Goal: Task Accomplishment & Management: Complete application form

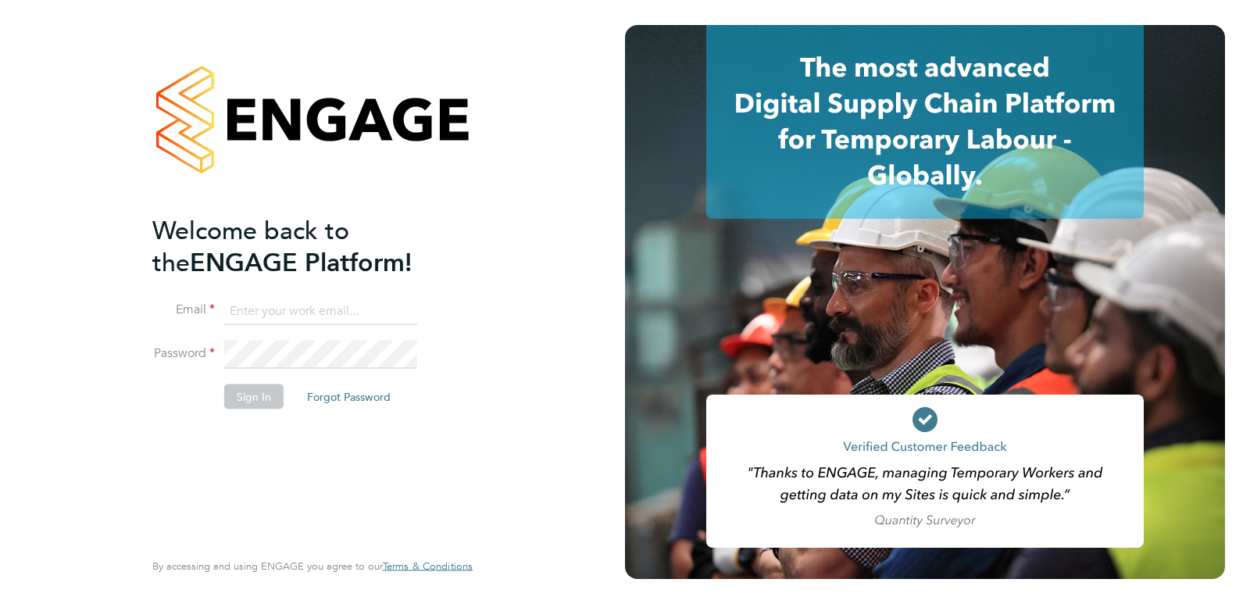
type input "andymekon@hotmail.com"
click at [247, 400] on button "Sign In" at bounding box center [253, 396] width 59 height 25
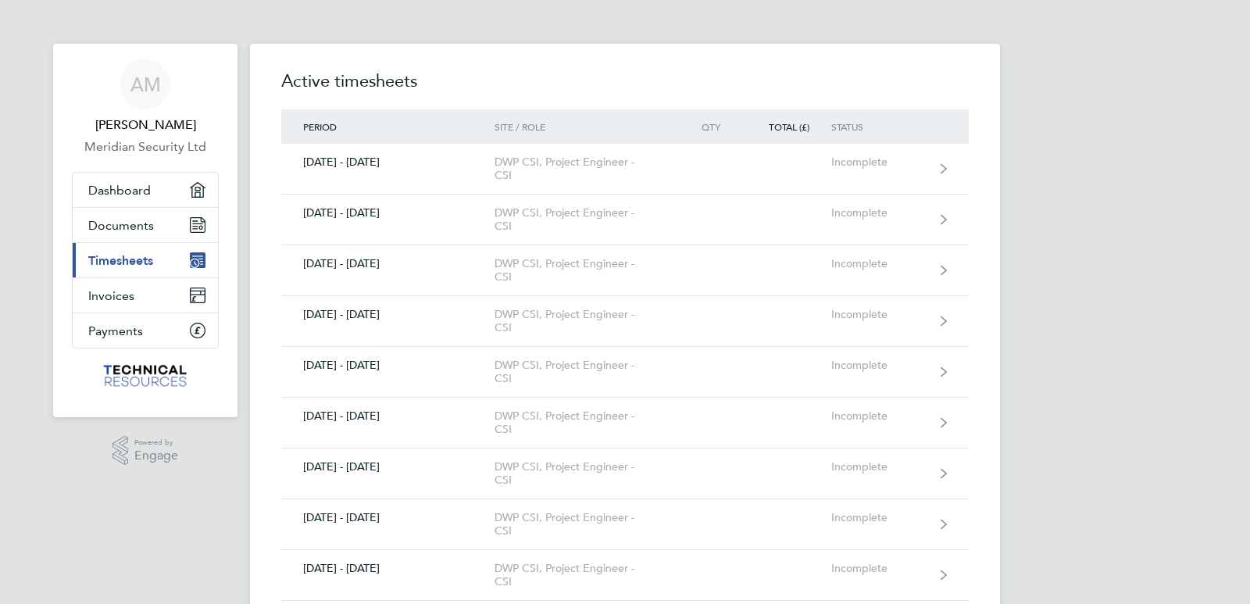
click at [123, 260] on span "Timesheets" at bounding box center [120, 260] width 65 height 15
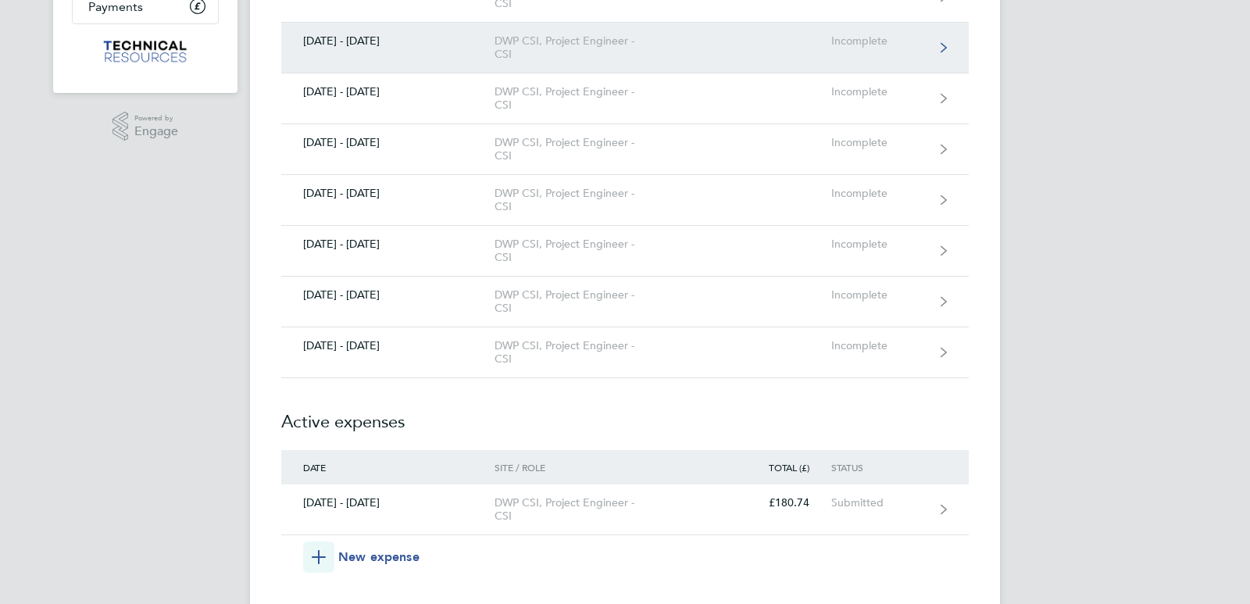
scroll to position [370, 0]
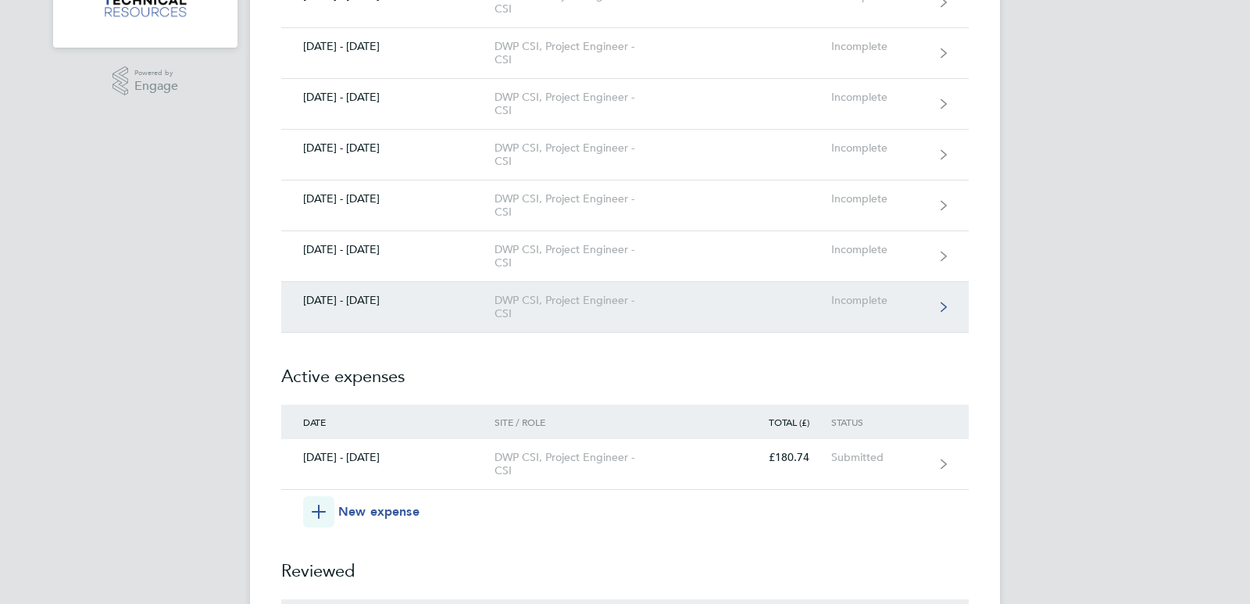
click at [402, 304] on div "[DATE] - [DATE]" at bounding box center [387, 300] width 213 height 13
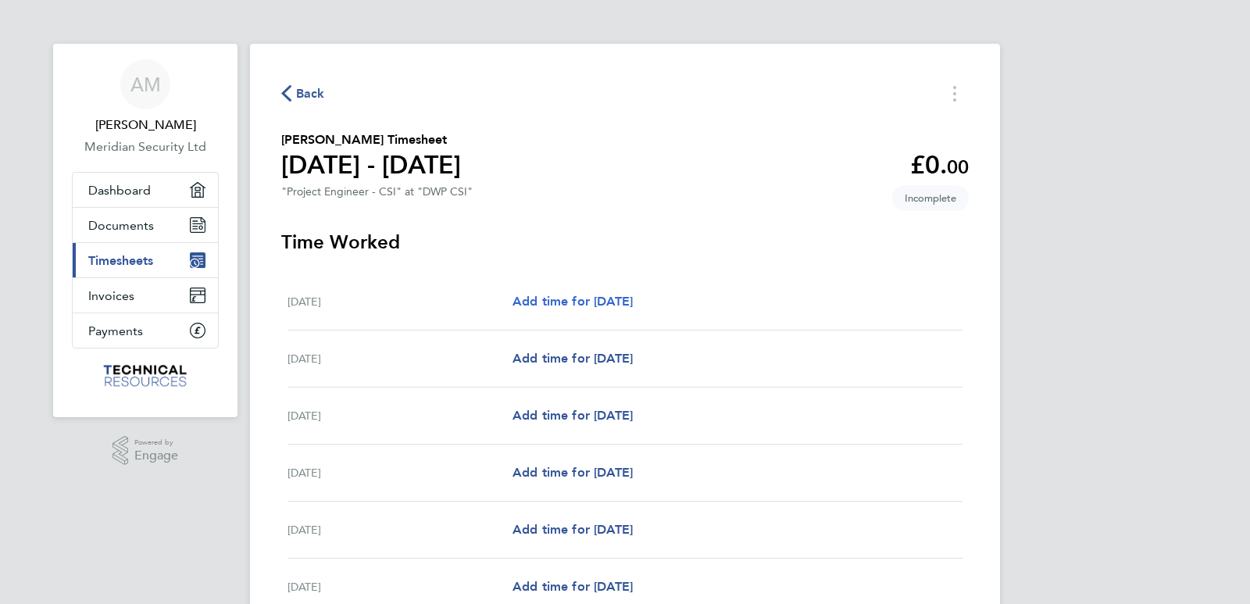
click at [584, 296] on span "Add time for [DATE]" at bounding box center [573, 301] width 120 height 15
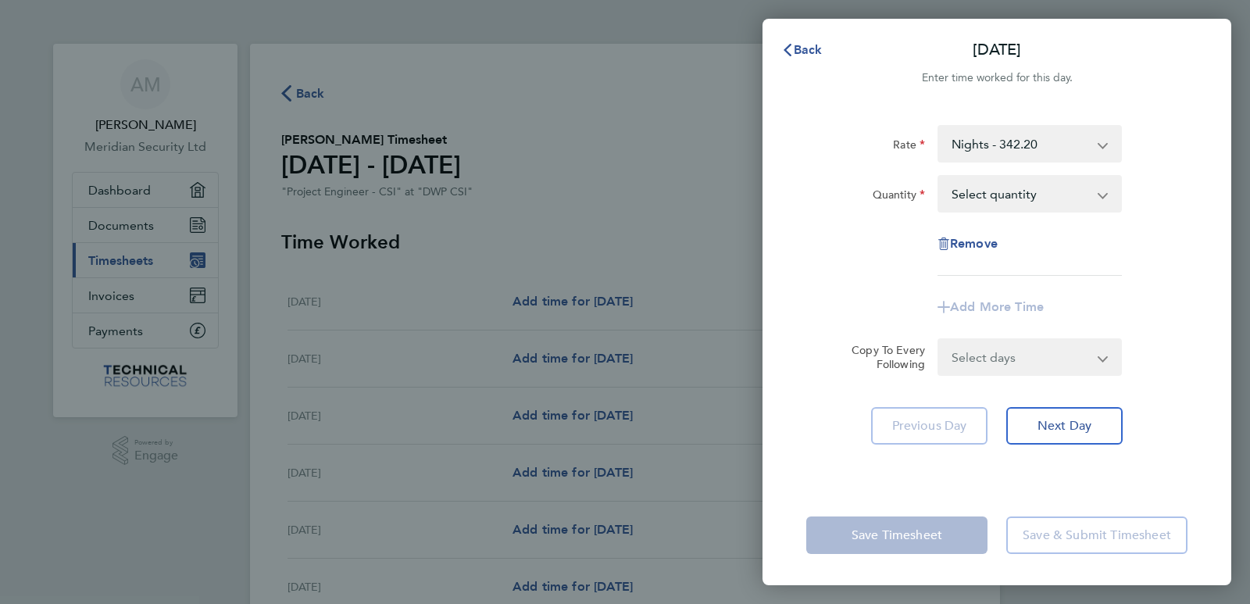
click at [974, 143] on select "Nights - 342.20 Days - 266.67 Weekend hourly Rate - 44.44 Basic Hourly Rate - 3…" at bounding box center [1020, 144] width 163 height 34
drag, startPoint x: 977, startPoint y: 160, endPoint x: 982, endPoint y: 191, distance: 31.6
click at [982, 191] on select "Select quantity 0.5 1" at bounding box center [1020, 194] width 163 height 34
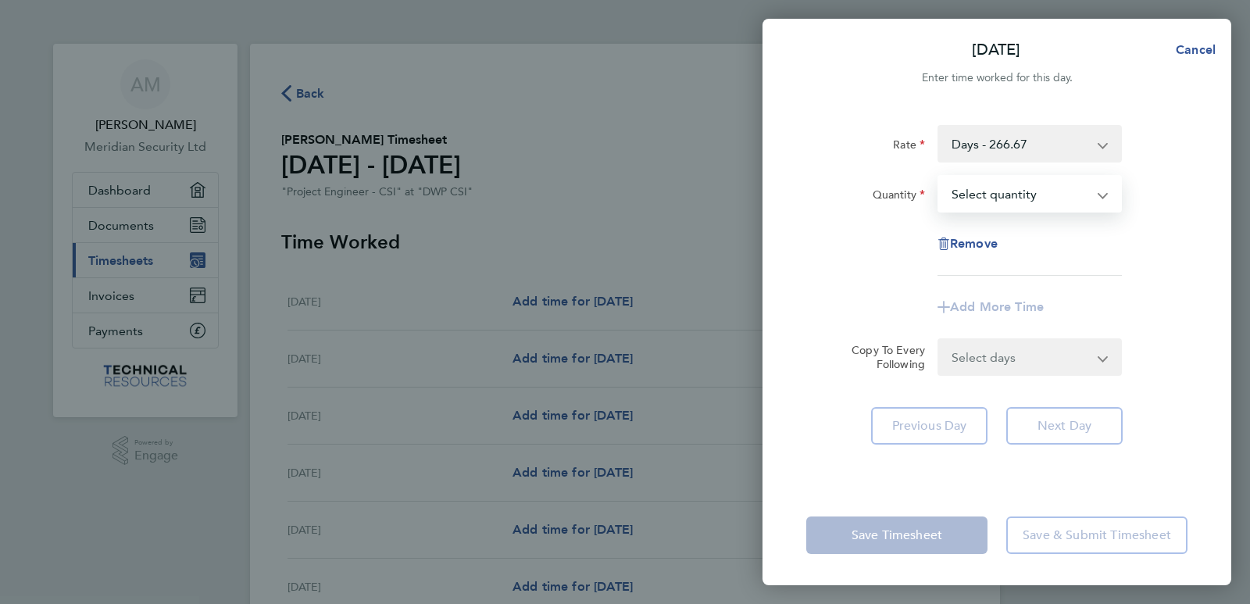
select select "1"
click at [939, 177] on select "Select quantity 0.5 1" at bounding box center [1020, 194] width 163 height 34
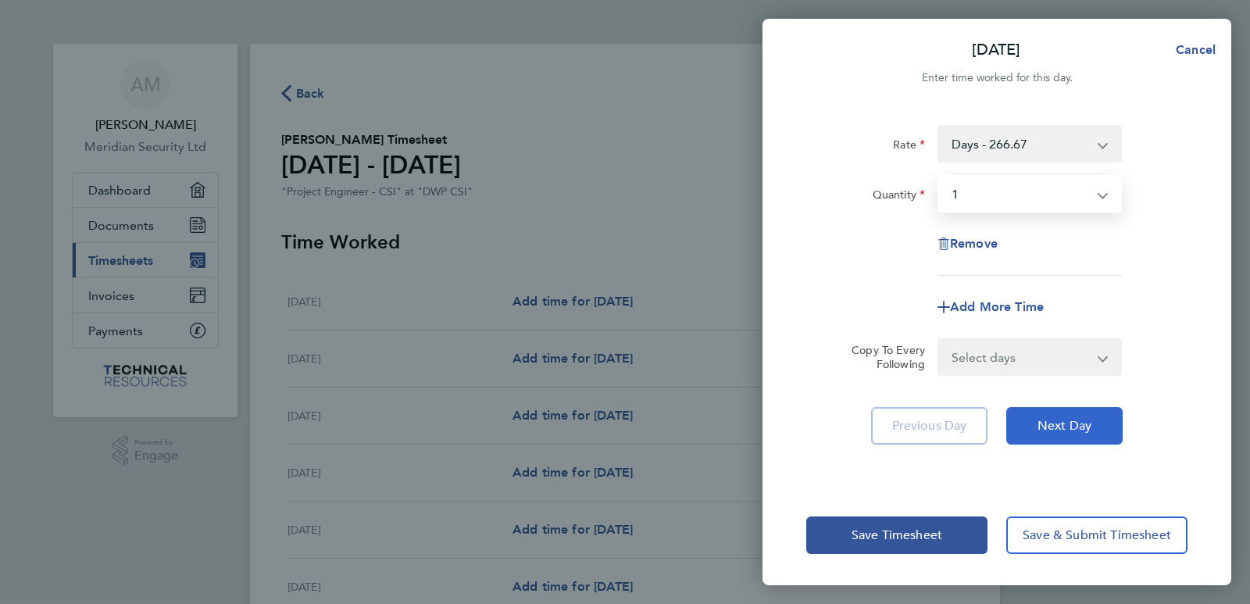
click at [1045, 421] on span "Next Day" at bounding box center [1065, 426] width 54 height 16
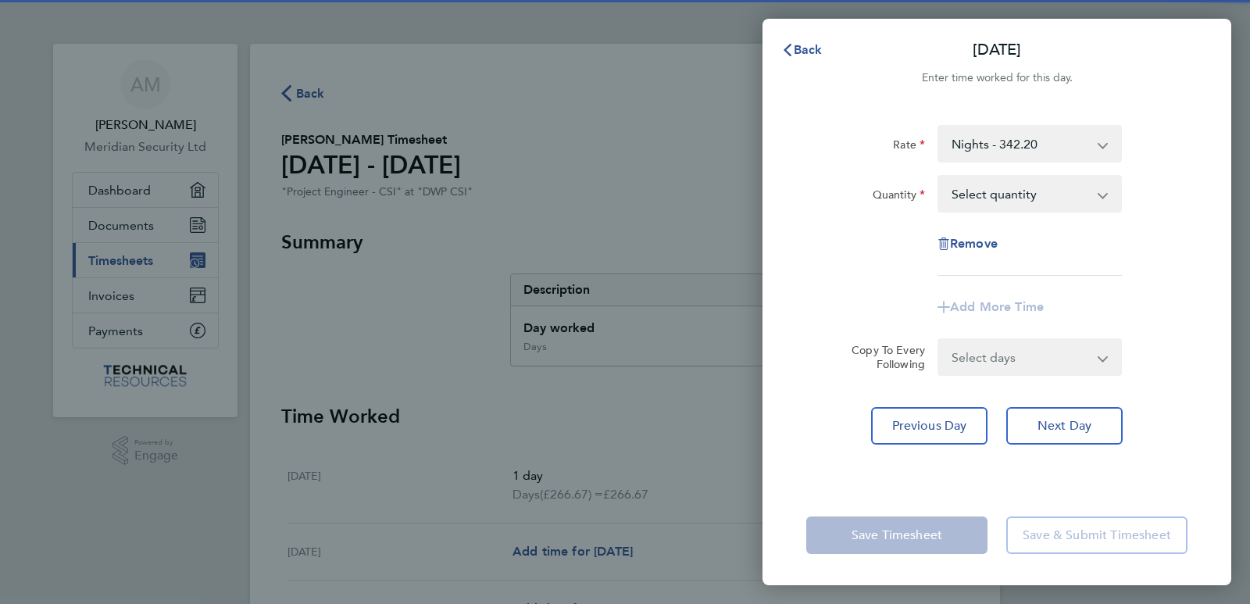
click at [973, 146] on select "Nights - 342.20 Days - 266.67 Basic Hourly Rate - 33.33 Hourly Night Rate - 42.…" at bounding box center [1020, 144] width 163 height 34
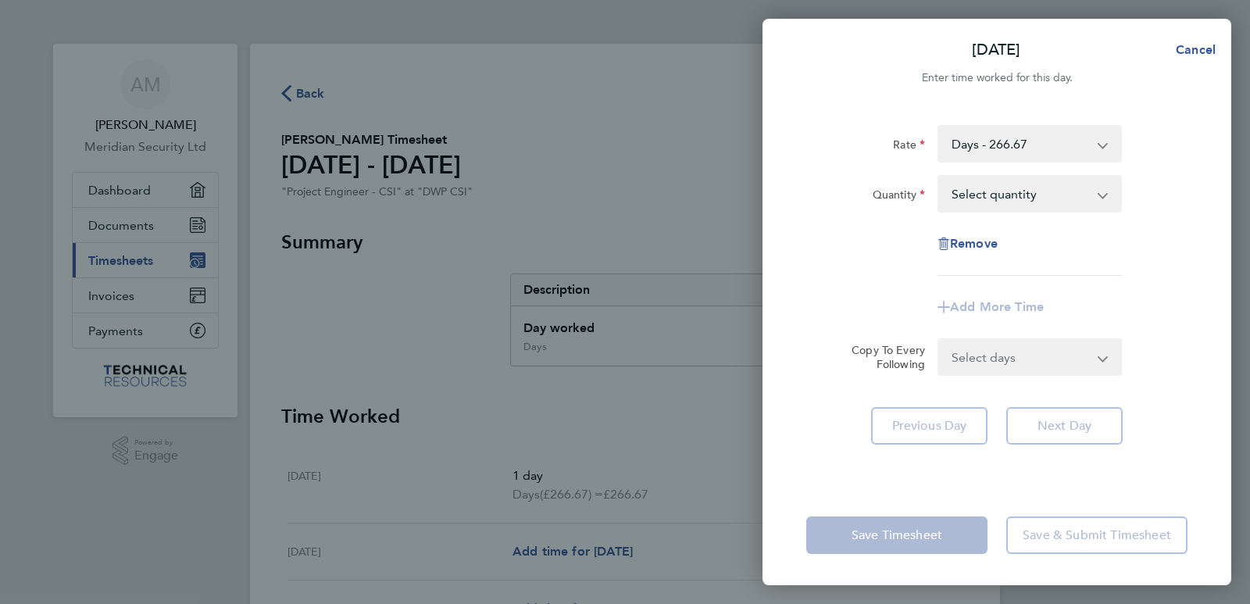
click at [990, 197] on select "Select quantity 0.5 1" at bounding box center [1020, 194] width 163 height 34
select select "1"
click at [939, 177] on select "Select quantity 0.5 1" at bounding box center [1020, 194] width 163 height 34
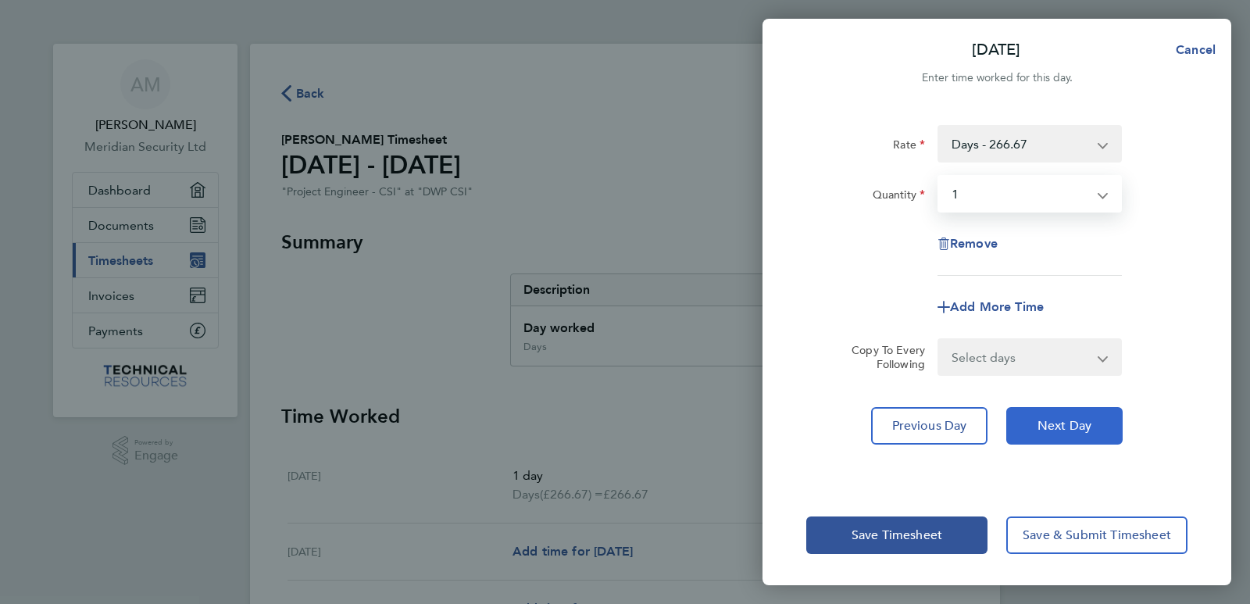
click at [1062, 428] on span "Next Day" at bounding box center [1065, 426] width 54 height 16
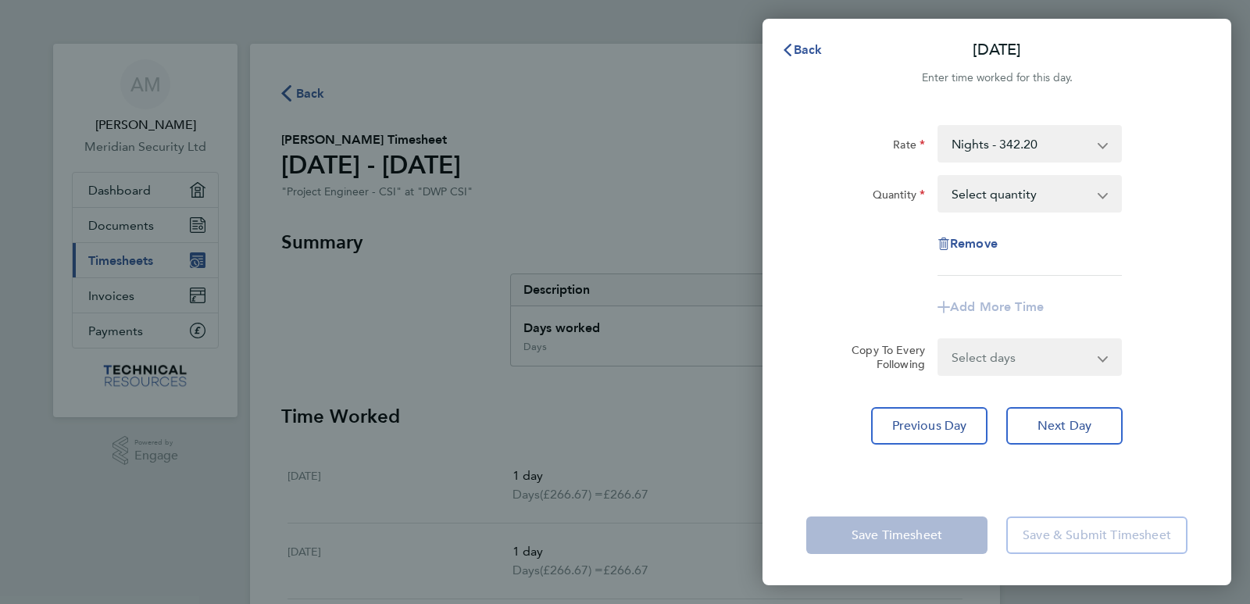
click at [968, 148] on select "Nights - 342.20 Days - 266.67 Basic Hourly Rate - 33.33 Hourly Night Rate - 42.…" at bounding box center [1020, 144] width 163 height 34
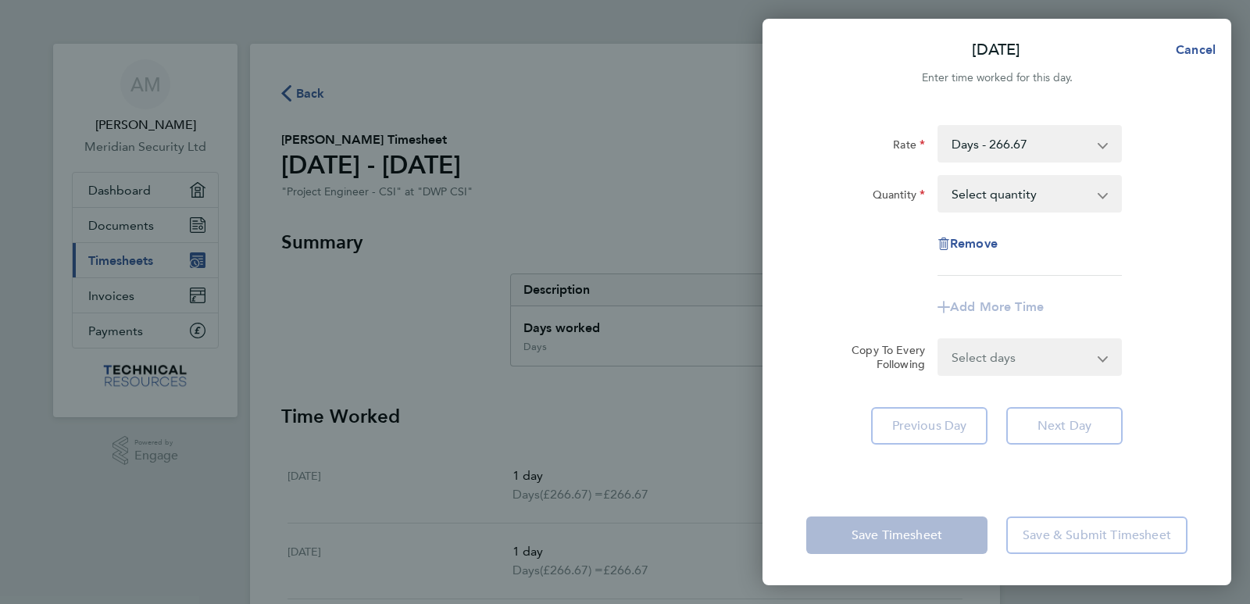
click at [987, 198] on select "Select quantity 0.5 1" at bounding box center [1020, 194] width 163 height 34
select select "1"
click at [939, 177] on select "Select quantity 0.5 1" at bounding box center [1020, 194] width 163 height 34
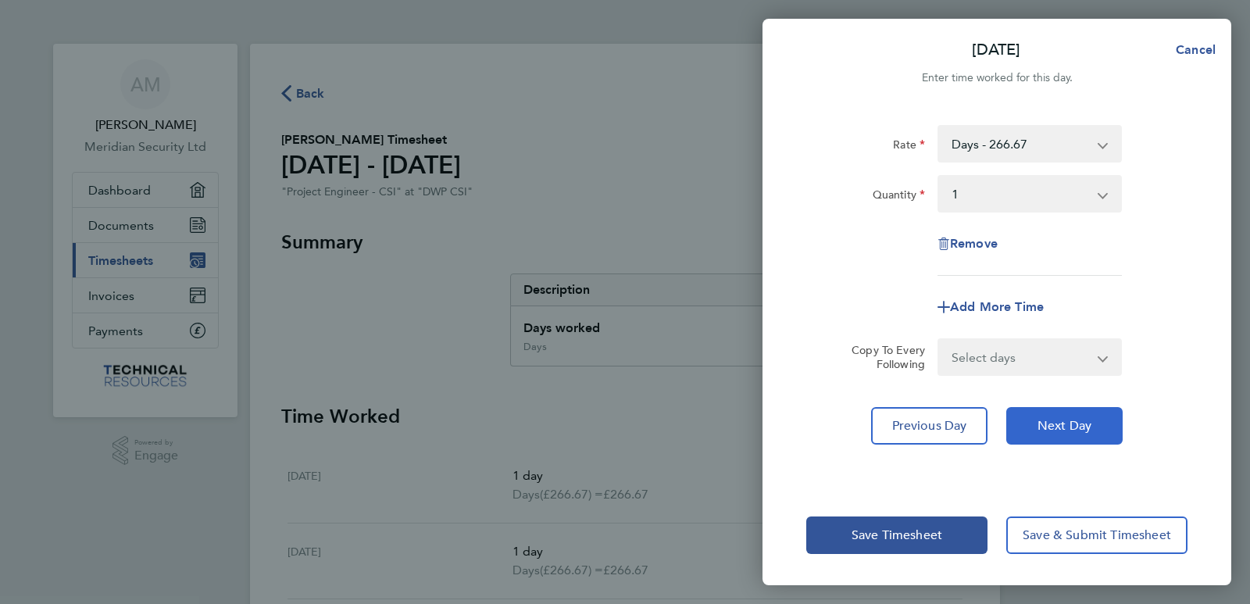
click at [1051, 419] on span "Next Day" at bounding box center [1065, 426] width 54 height 16
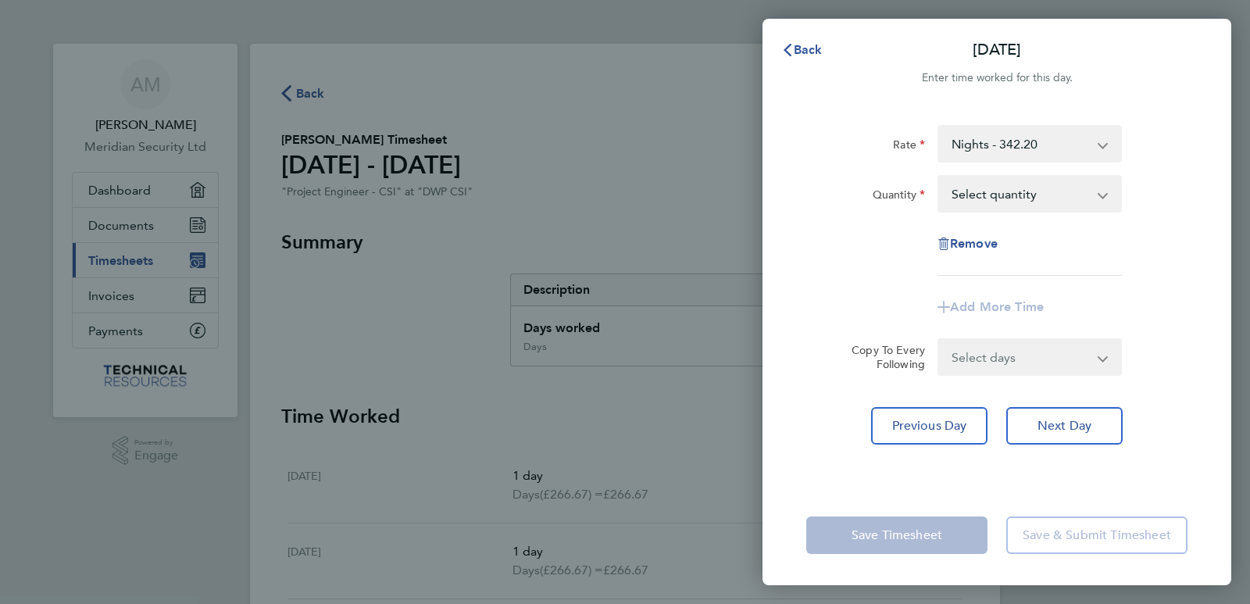
click at [968, 151] on select "Nights - 342.20 Days - 266.67 Basic Hourly Rate - 33.33 Hourly Night Rate - 42.…" at bounding box center [1020, 144] width 163 height 34
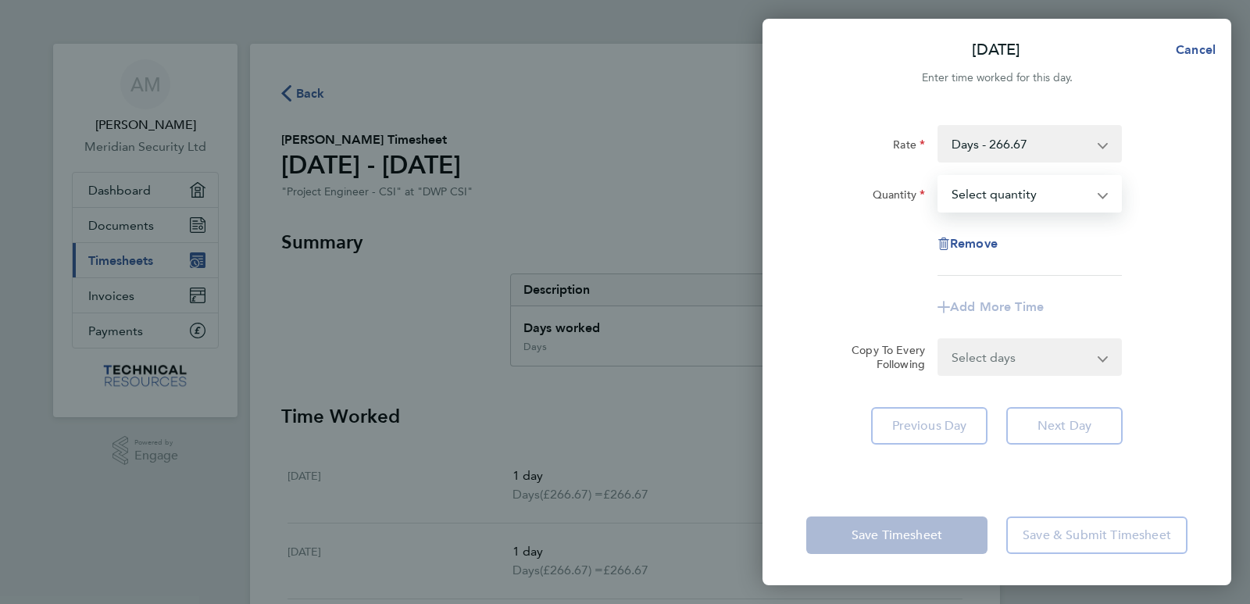
click at [992, 196] on select "Select quantity 0.5 1" at bounding box center [1020, 194] width 163 height 34
select select "1"
click at [939, 177] on select "Select quantity 0.5 1" at bounding box center [1020, 194] width 163 height 34
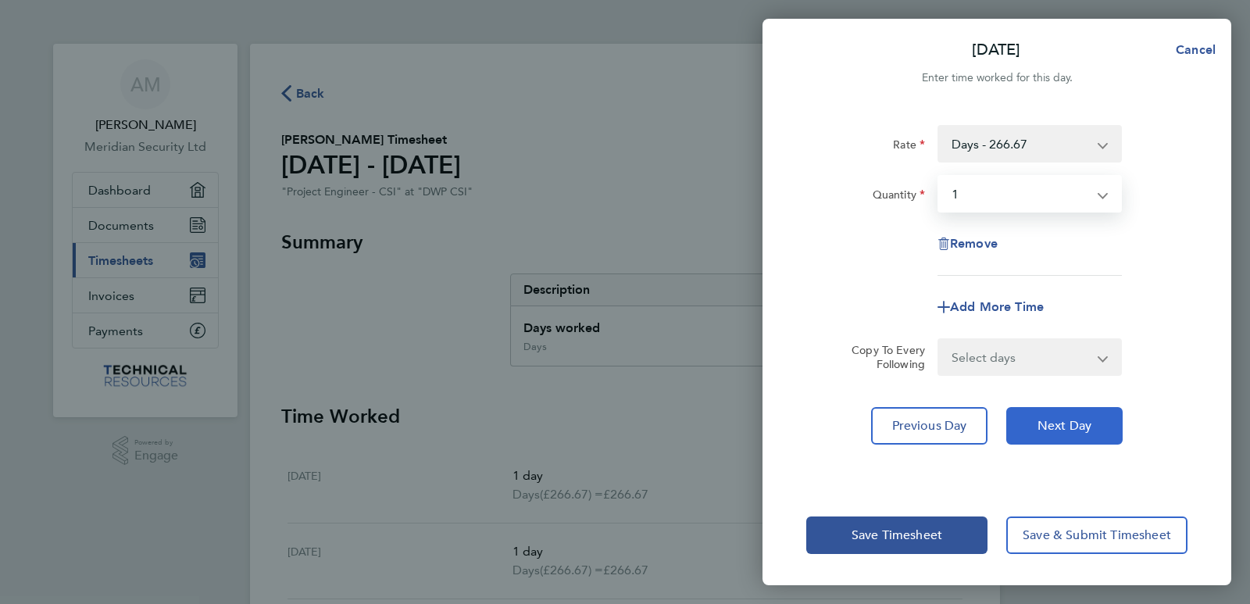
click at [1058, 421] on span "Next Day" at bounding box center [1065, 426] width 54 height 16
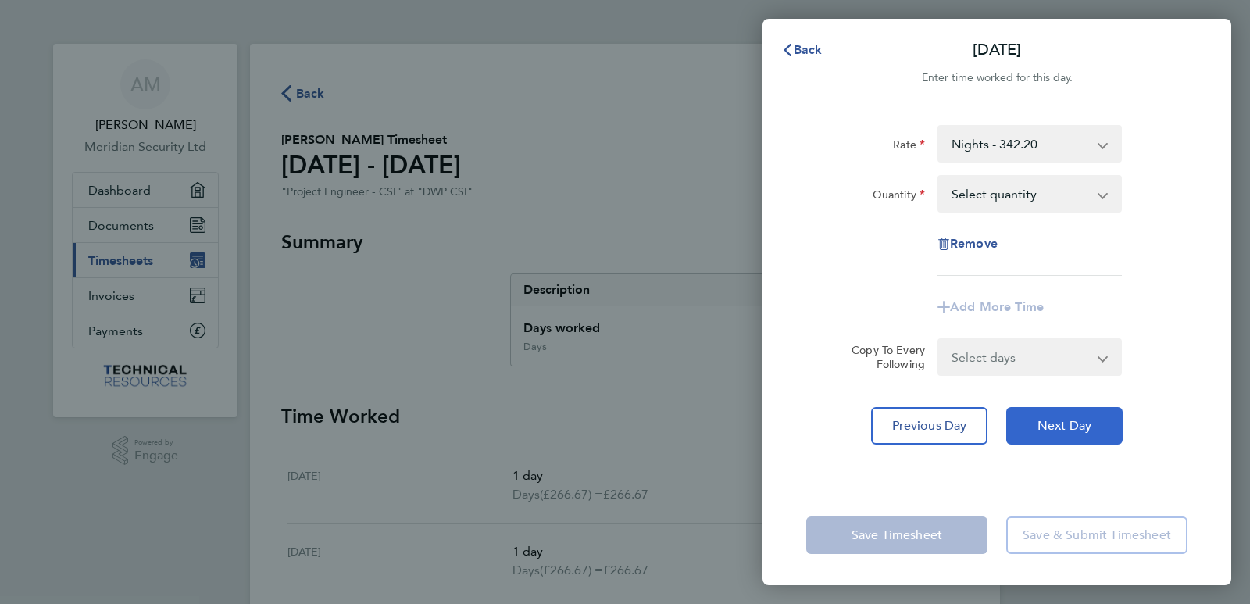
click at [1058, 421] on span "Next Day" at bounding box center [1065, 426] width 54 height 16
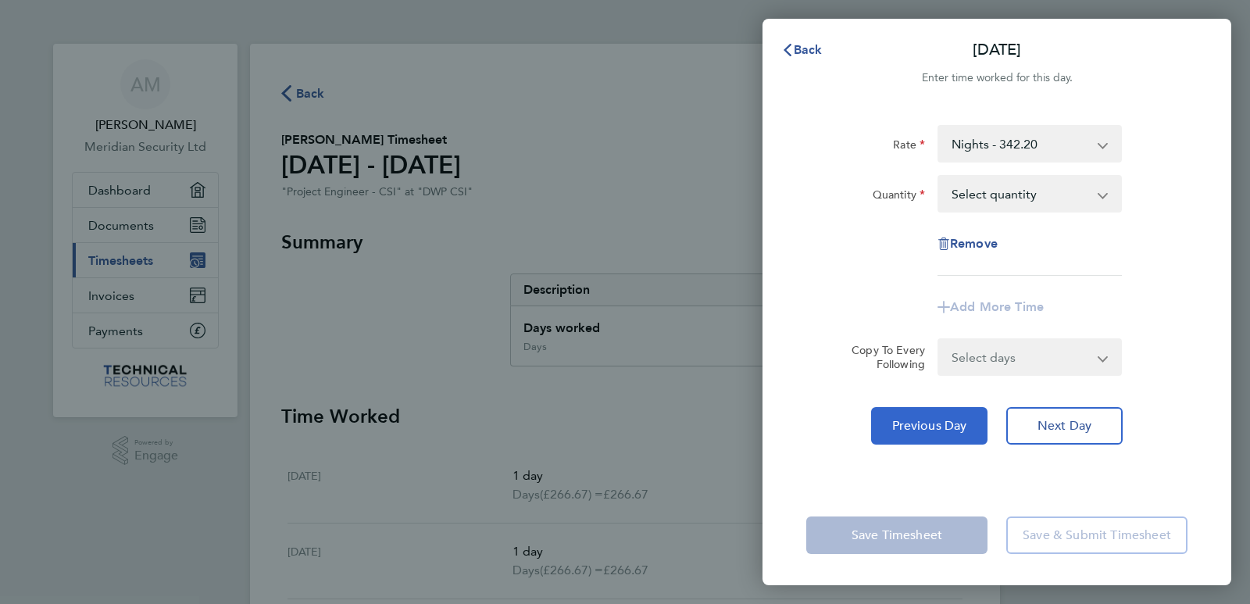
click at [924, 423] on span "Previous Day" at bounding box center [929, 426] width 75 height 16
select select "1"
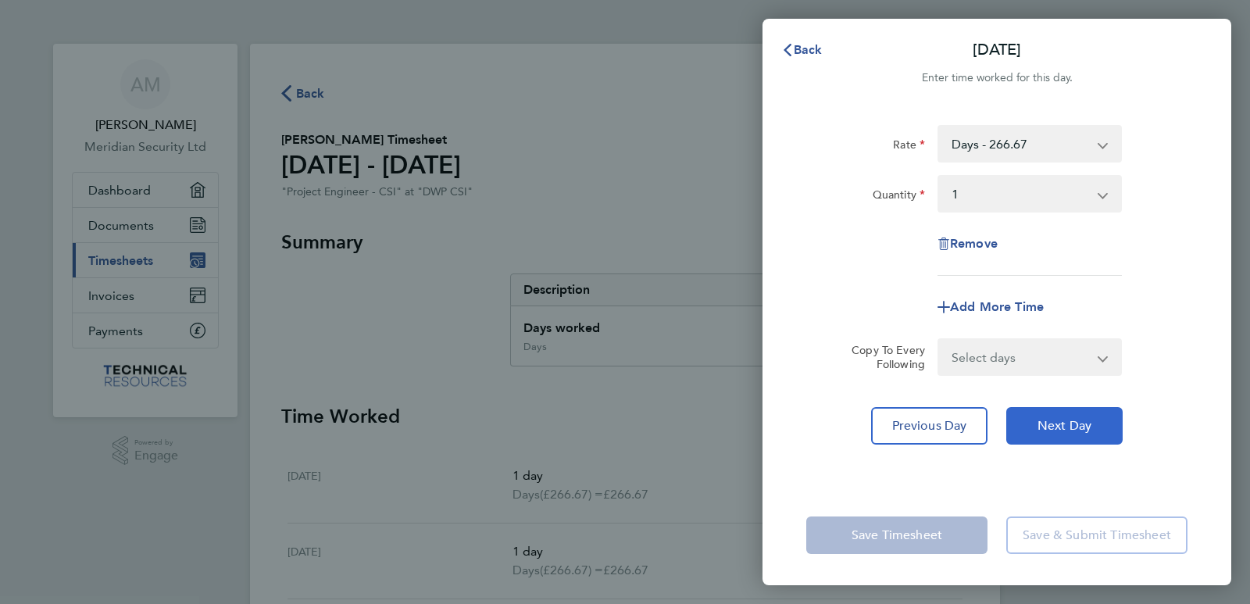
click at [1056, 423] on span "Next Day" at bounding box center [1065, 426] width 54 height 16
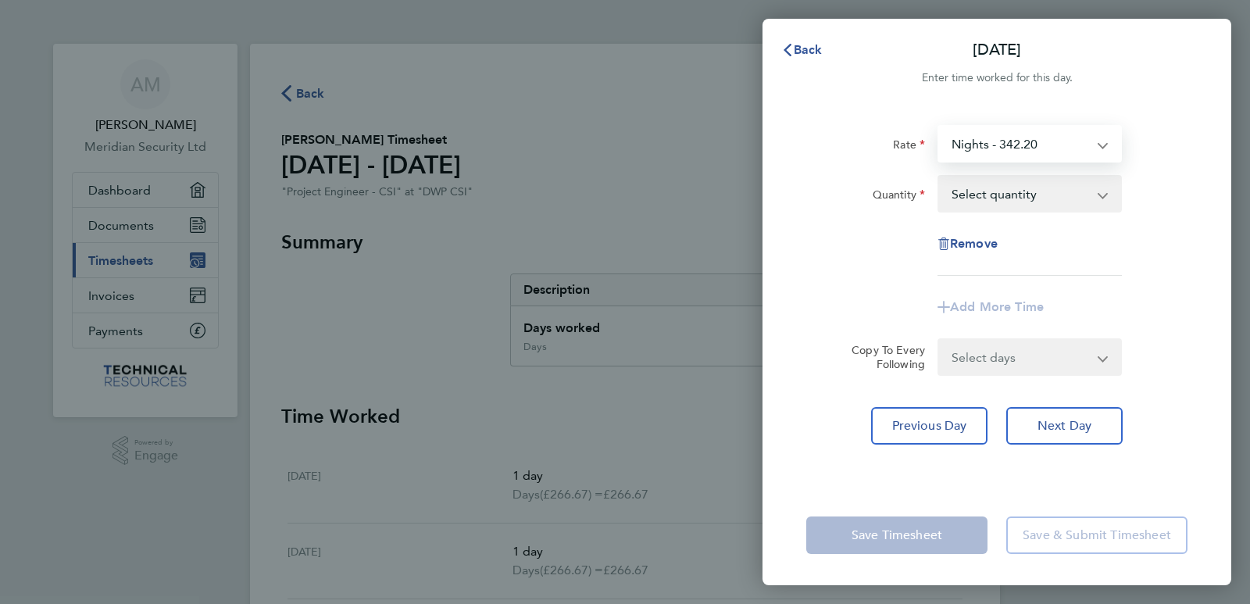
click at [963, 145] on select "Nights - 342.20 Days - 266.67 Basic Hourly Rate - 33.33 Hourly Night Rate - 42.…" at bounding box center [1020, 144] width 163 height 34
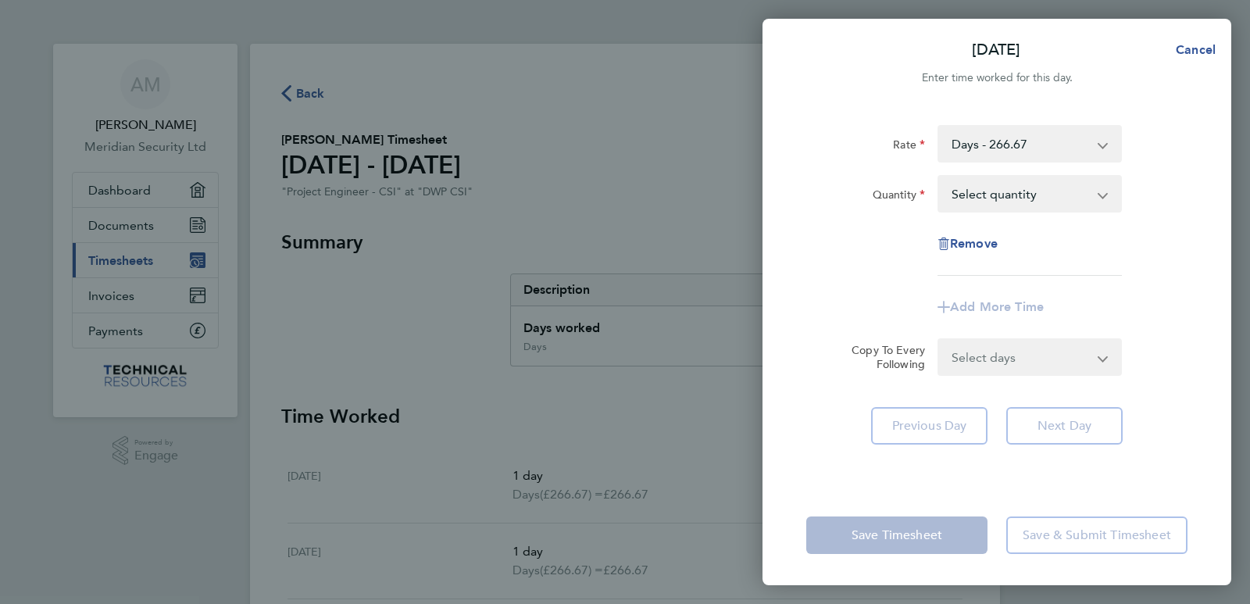
click at [1000, 195] on select "Select quantity 0.5 1" at bounding box center [1020, 194] width 163 height 34
select select "1"
click at [939, 177] on select "Select quantity 0.5 1" at bounding box center [1020, 194] width 163 height 34
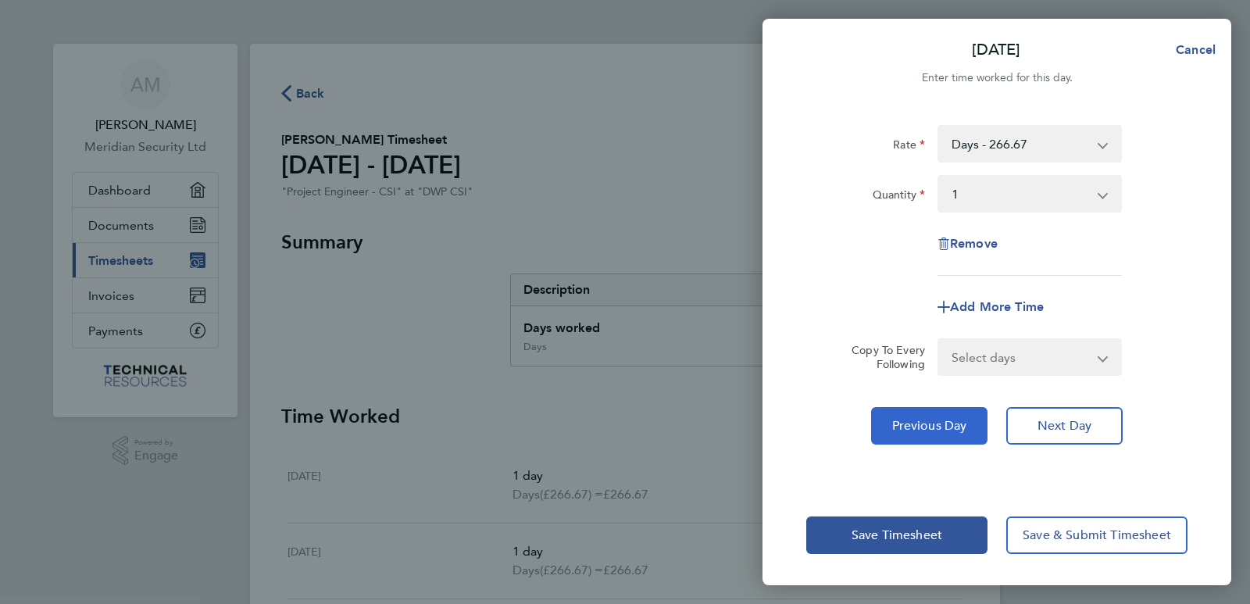
click at [954, 423] on span "Previous Day" at bounding box center [929, 426] width 75 height 16
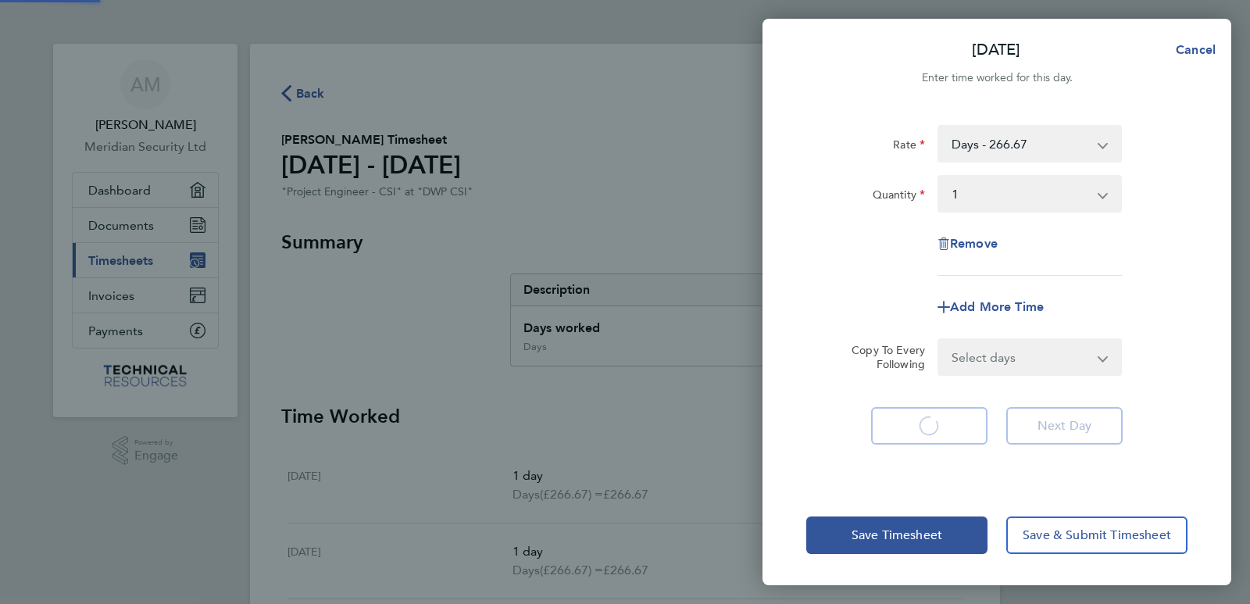
click at [954, 423] on app-form-button "Previous Day Loading" at bounding box center [934, 426] width 126 height 38
select select "1"
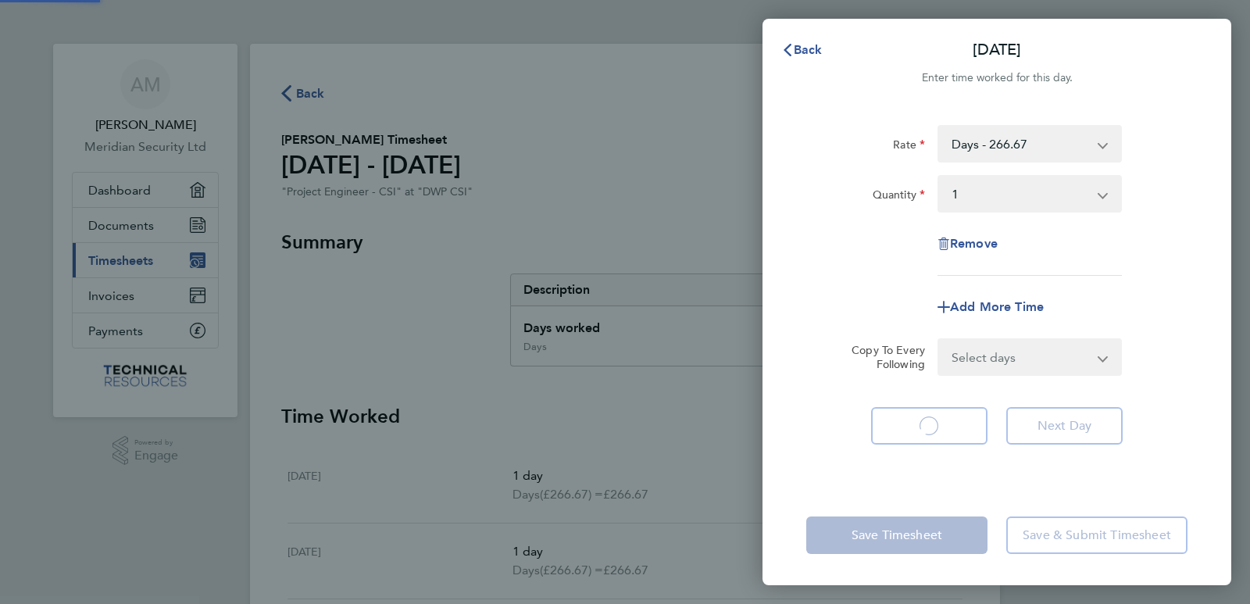
click at [954, 423] on app-form-button "Previous Day Loading" at bounding box center [934, 426] width 126 height 38
select select "1"
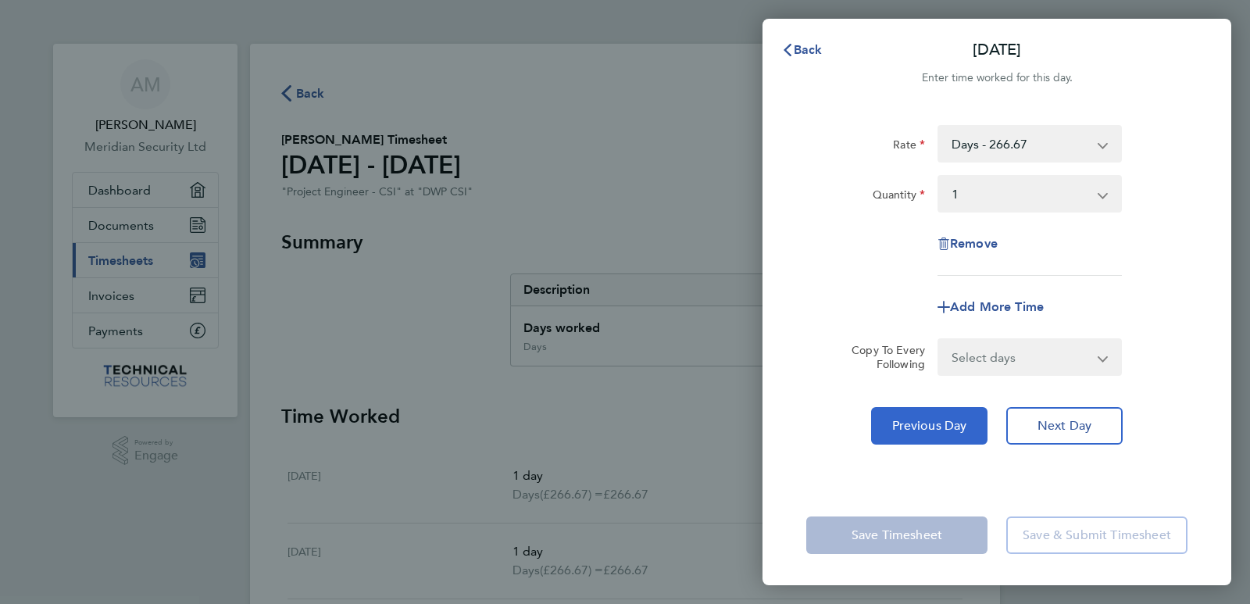
click at [954, 423] on span "Previous Day" at bounding box center [929, 426] width 75 height 16
select select "1"
click at [954, 423] on span "Previous Day" at bounding box center [929, 426] width 75 height 16
select select "1"
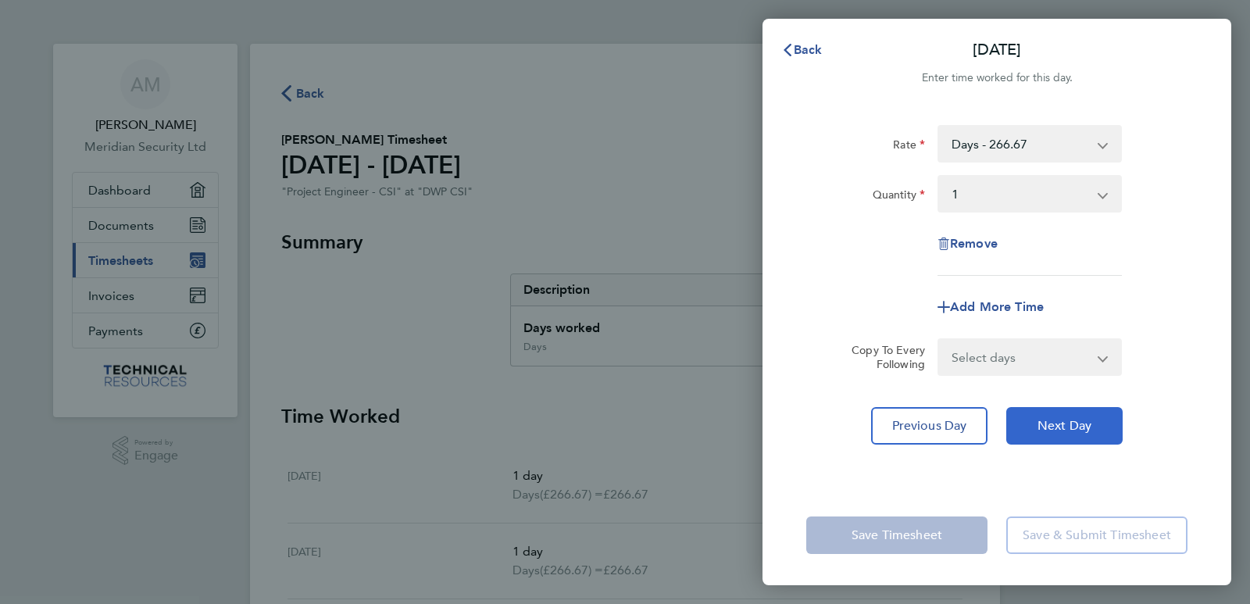
click at [1039, 427] on span "Next Day" at bounding box center [1065, 426] width 54 height 16
select select "1"
click at [1039, 427] on span "Next Day" at bounding box center [1065, 426] width 54 height 16
select select "1"
click at [1039, 427] on span "Next Day" at bounding box center [1065, 426] width 54 height 16
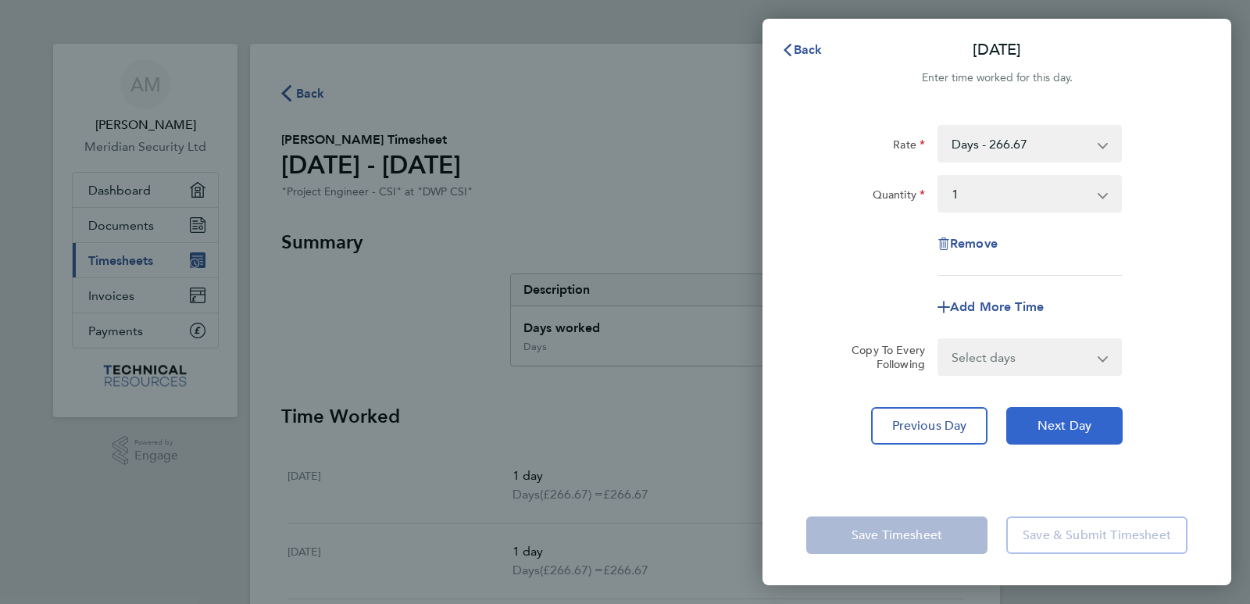
select select "1"
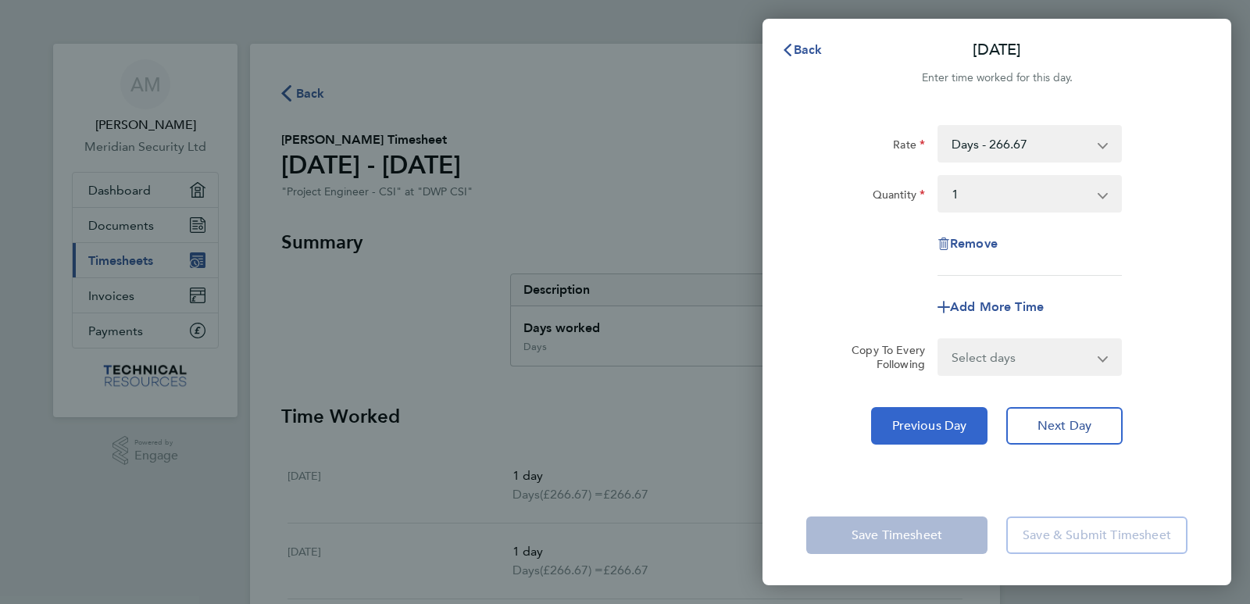
click at [940, 431] on span "Previous Day" at bounding box center [929, 426] width 75 height 16
select select "1"
click at [940, 430] on span "Previous Day" at bounding box center [929, 426] width 75 height 16
select select "1"
click at [940, 430] on span "Previous Day" at bounding box center [929, 426] width 75 height 16
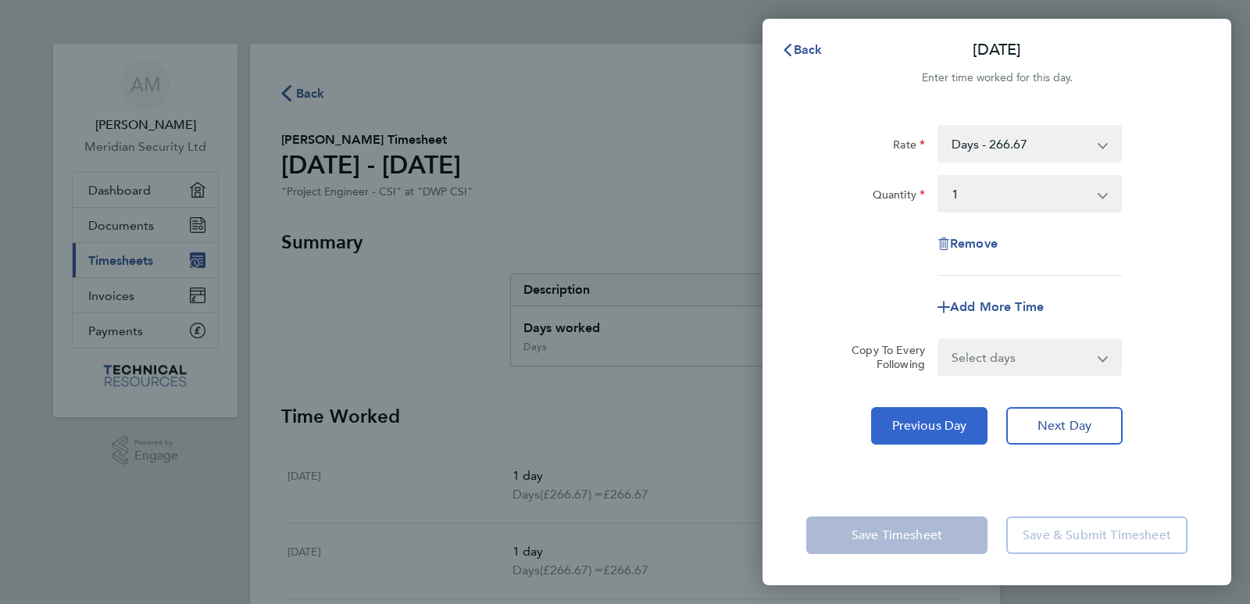
select select "1"
click at [940, 430] on span "Previous Day" at bounding box center [929, 426] width 75 height 16
select select "1"
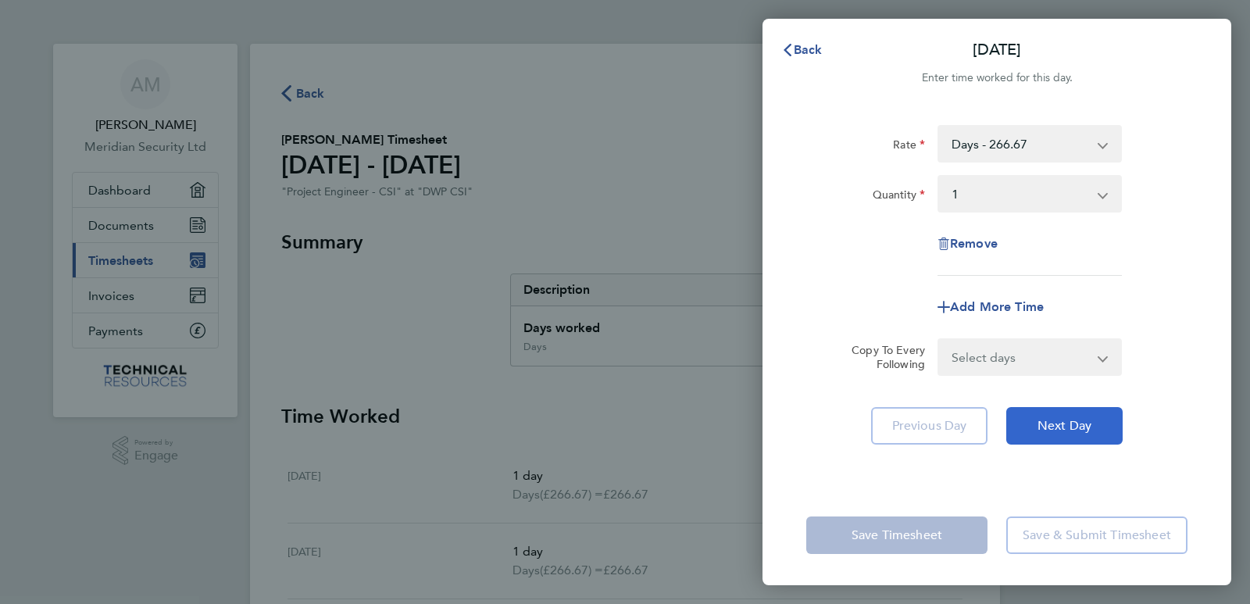
click at [1067, 420] on span "Next Day" at bounding box center [1065, 426] width 54 height 16
select select "1"
click at [1067, 420] on span "Next Day" at bounding box center [1065, 426] width 54 height 16
select select "1"
click at [1067, 420] on span "Next Day" at bounding box center [1065, 426] width 54 height 16
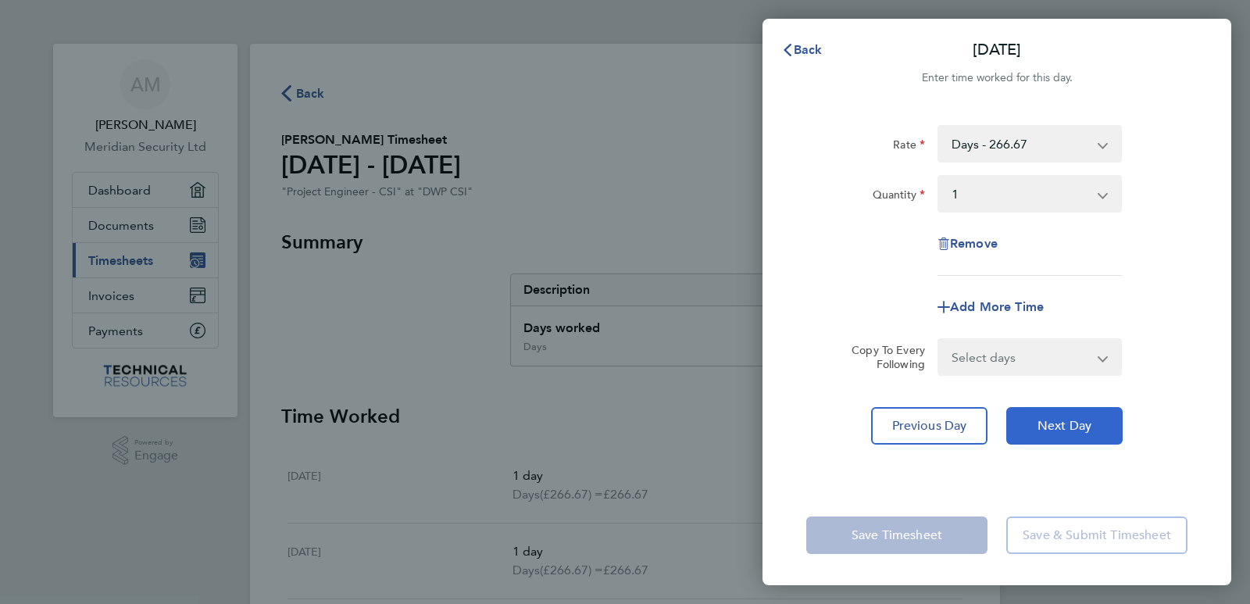
select select "1"
click at [1067, 420] on span "Next Day" at bounding box center [1065, 426] width 54 height 16
select select "1"
click at [1067, 420] on span "Next Day" at bounding box center [1065, 426] width 54 height 16
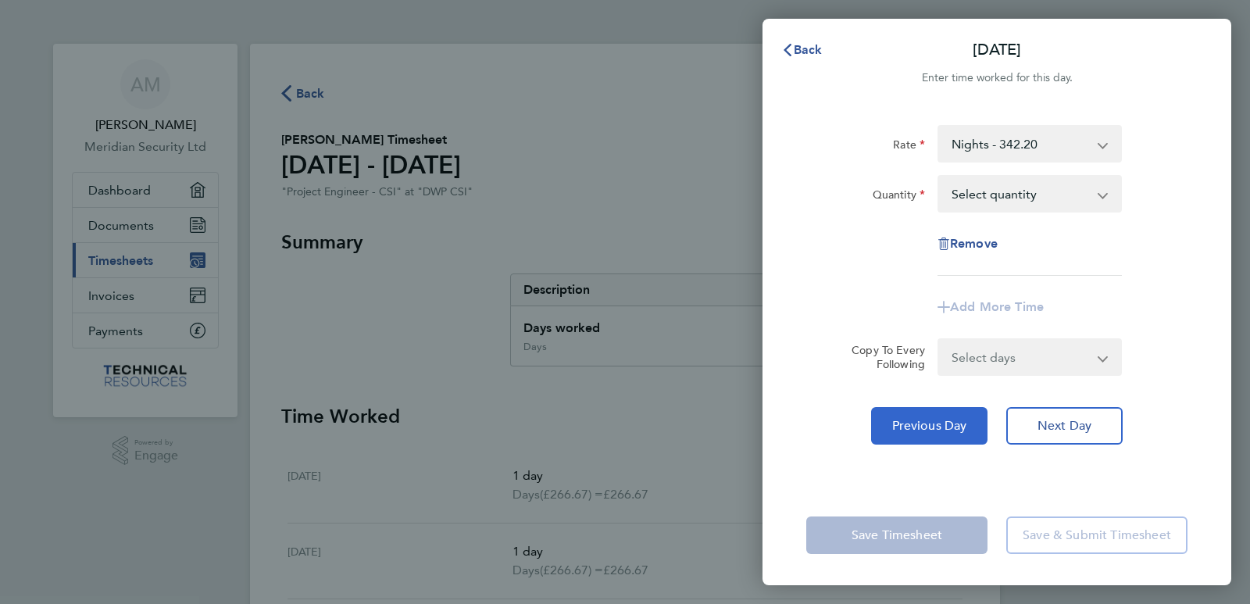
click at [932, 426] on span "Previous Day" at bounding box center [929, 426] width 75 height 16
select select "1"
click at [932, 426] on span "Previous Day" at bounding box center [929, 426] width 75 height 16
select select "1"
click at [932, 426] on span "Previous Day" at bounding box center [929, 426] width 75 height 16
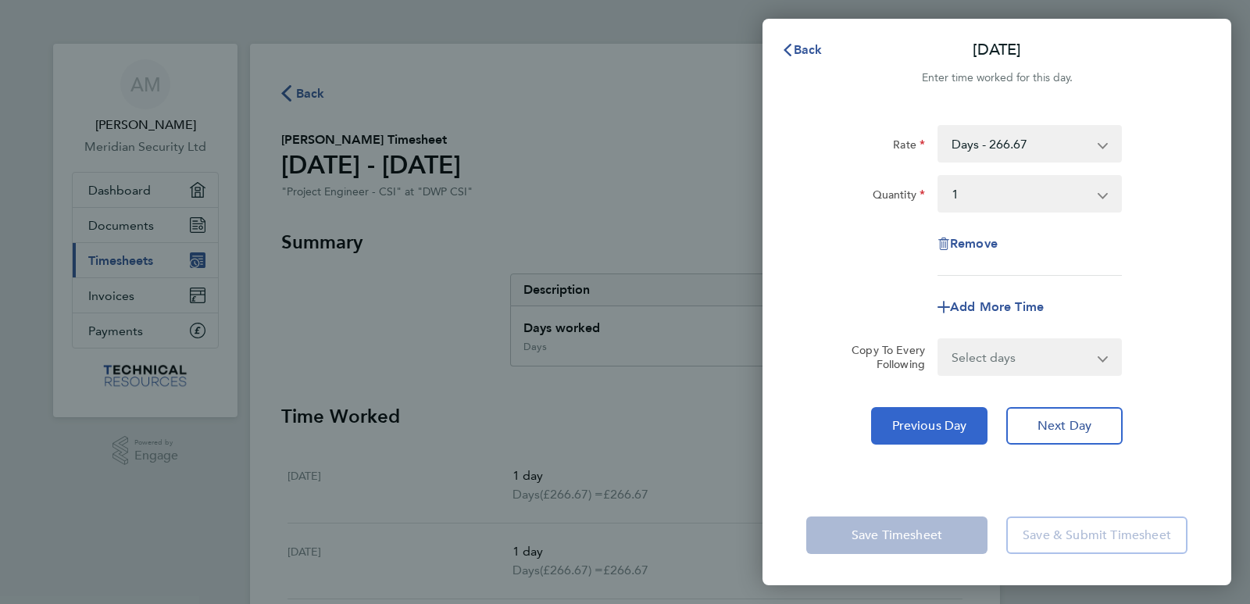
select select "1"
click at [932, 426] on span "Previous Day" at bounding box center [929, 426] width 75 height 16
select select "1"
click at [932, 426] on span "Previous Day" at bounding box center [929, 426] width 75 height 16
select select "1"
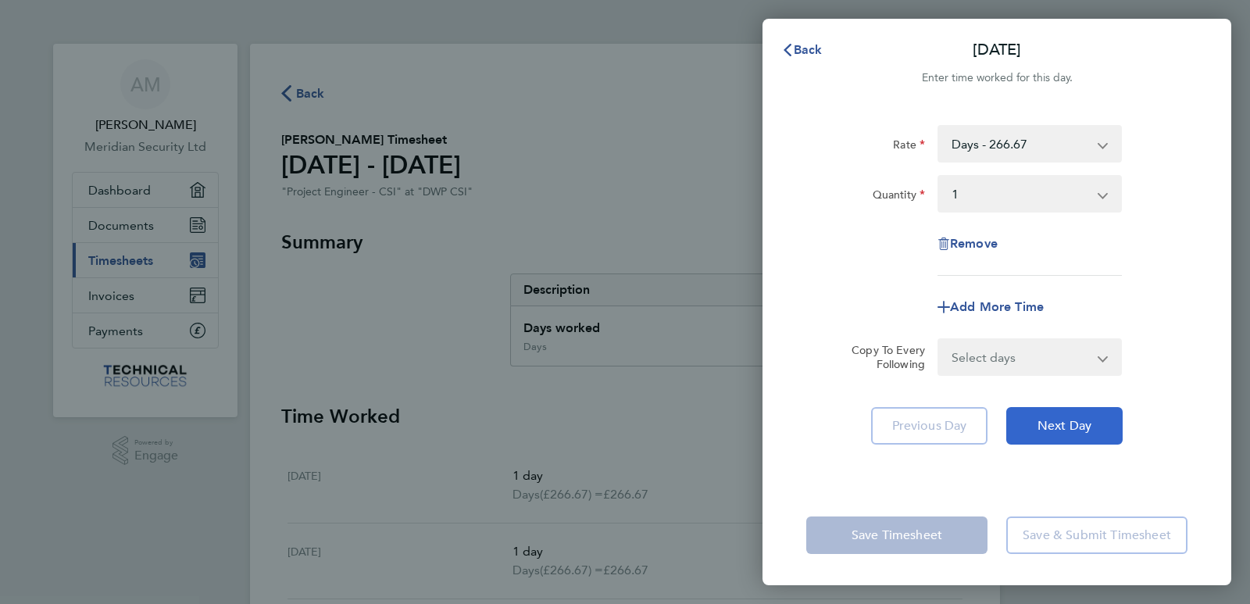
click at [1078, 431] on span "Next Day" at bounding box center [1065, 426] width 54 height 16
select select "1"
click at [1078, 431] on span "Next Day" at bounding box center [1065, 426] width 54 height 16
select select "1"
click at [1078, 431] on span "Next Day" at bounding box center [1065, 426] width 54 height 16
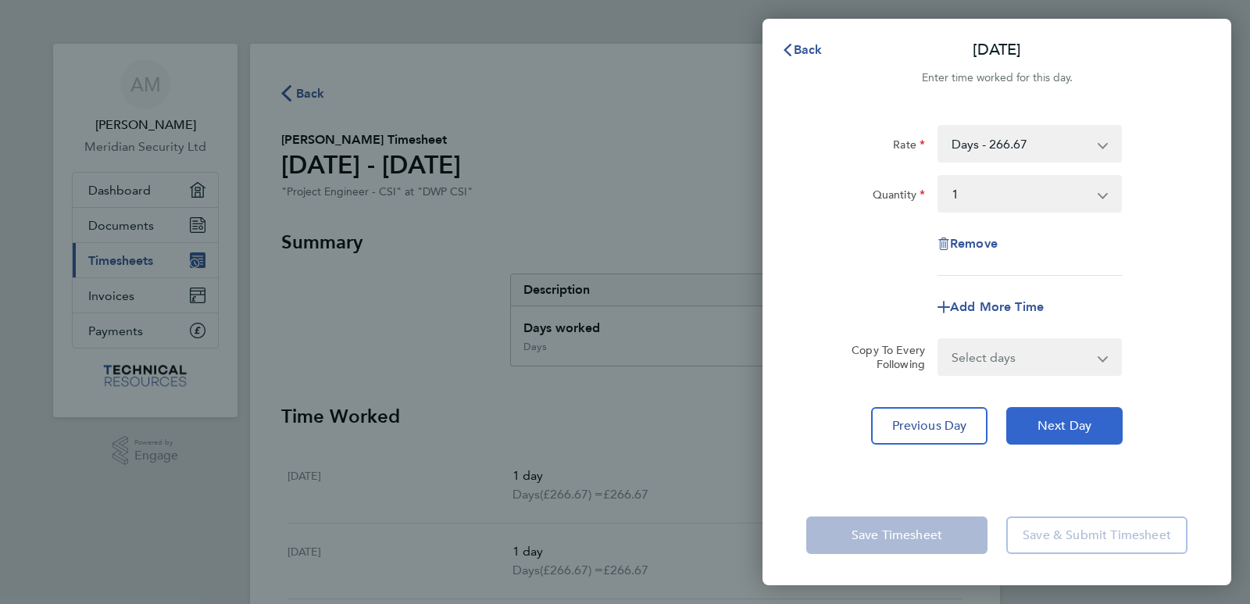
select select "1"
click at [1078, 431] on span "Next Day" at bounding box center [1065, 426] width 54 height 16
select select "1"
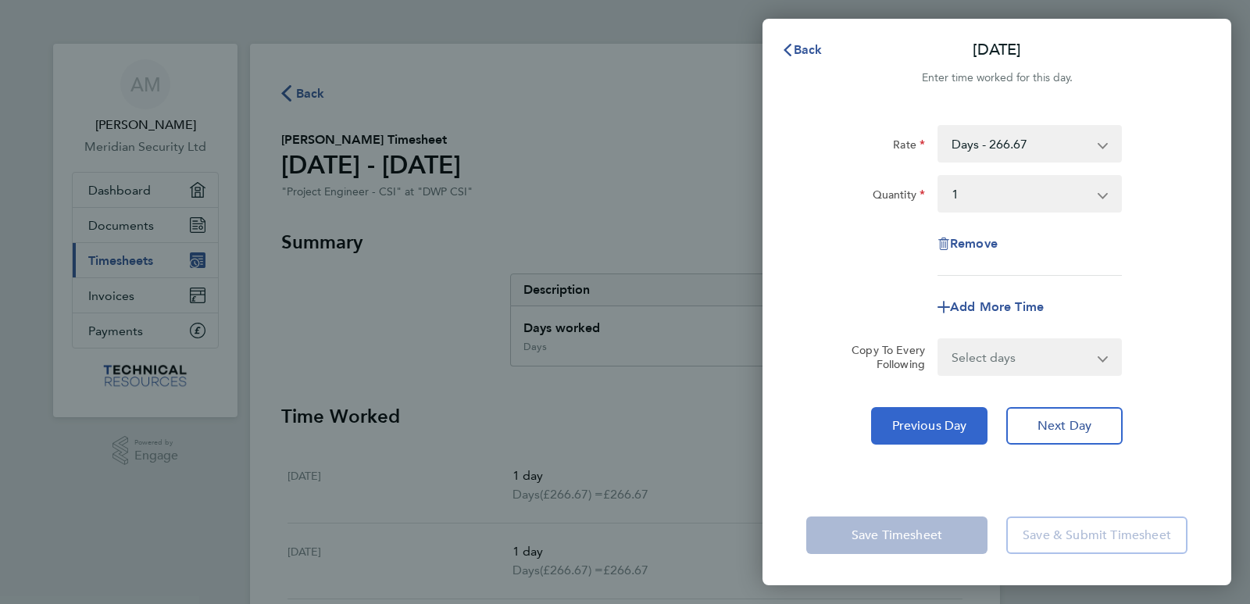
click at [933, 427] on span "Previous Day" at bounding box center [929, 426] width 75 height 16
select select "1"
click at [933, 427] on span "Previous Day" at bounding box center [929, 426] width 75 height 16
select select "1"
click at [933, 427] on span "Previous Day" at bounding box center [929, 426] width 75 height 16
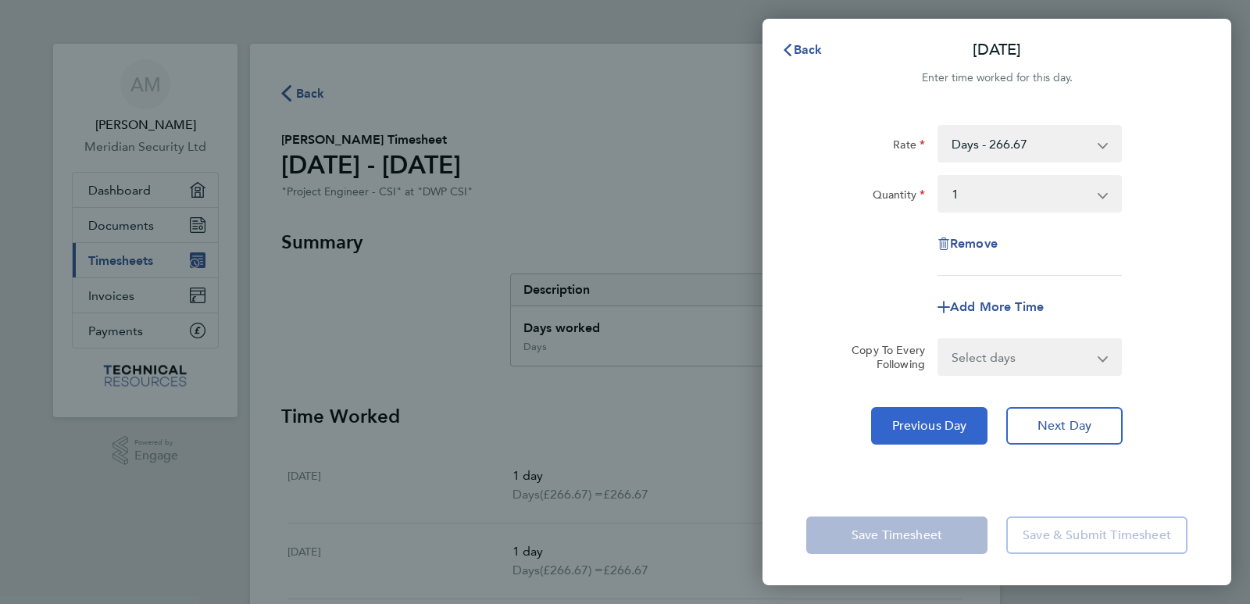
select select "1"
click at [933, 427] on span "Previous Day" at bounding box center [929, 426] width 75 height 16
select select "1"
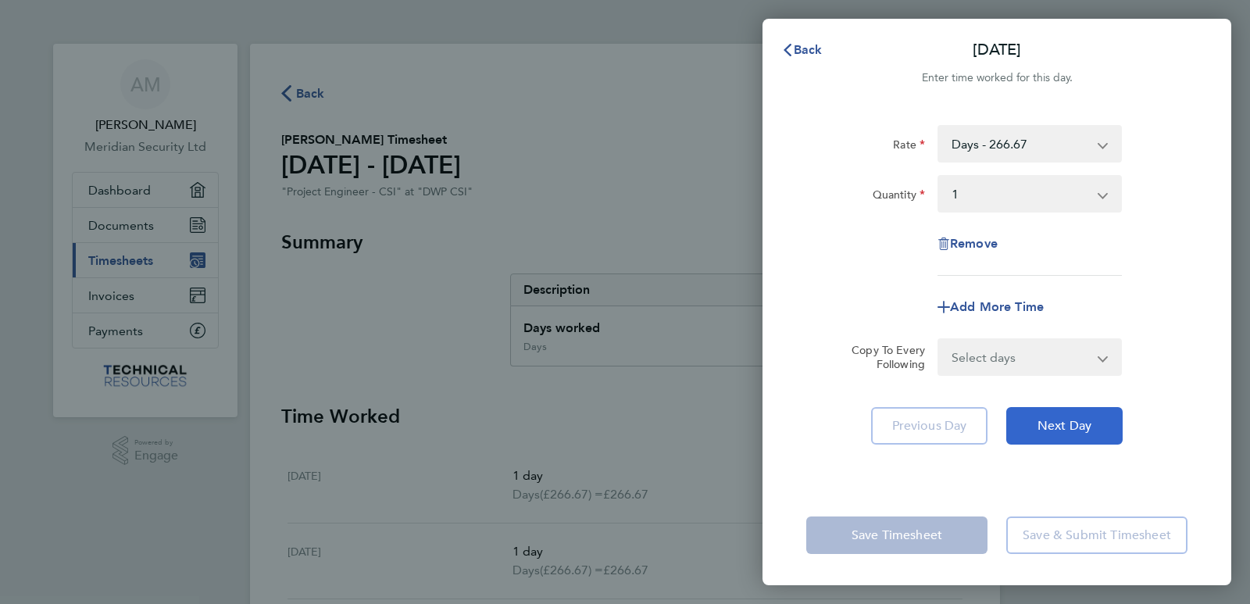
click at [1065, 423] on span "Next Day" at bounding box center [1065, 426] width 54 height 16
select select "1"
click at [1065, 423] on span "Next Day" at bounding box center [1065, 426] width 54 height 16
select select "1"
click at [1065, 423] on span "Next Day" at bounding box center [1065, 426] width 54 height 16
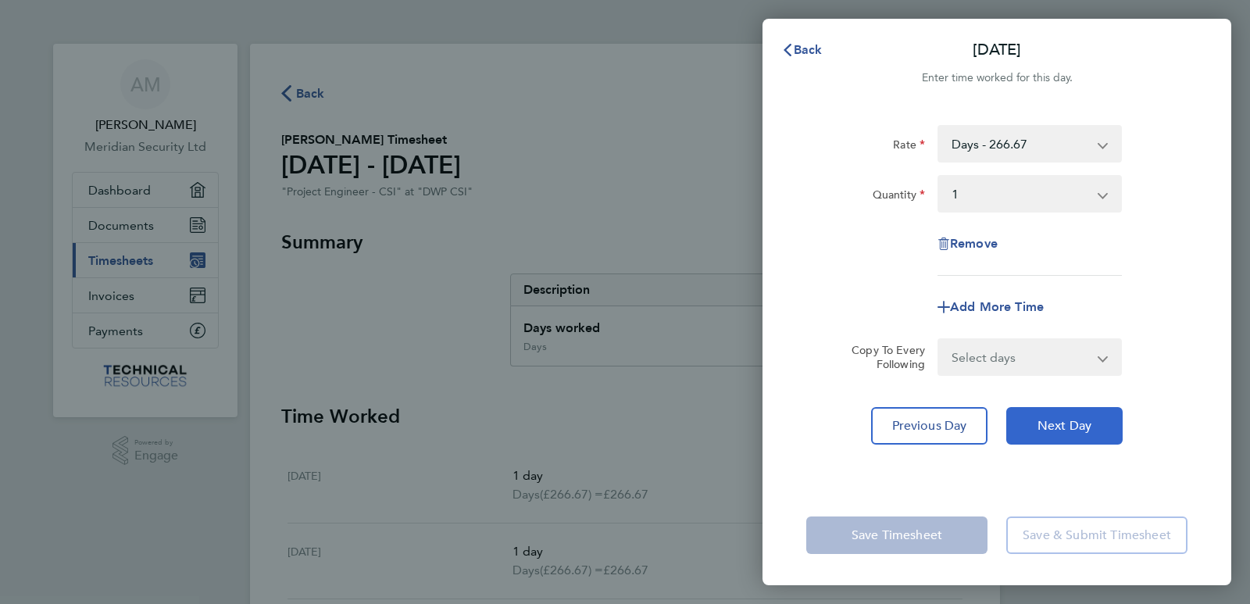
select select "1"
click at [1065, 423] on span "Next Day" at bounding box center [1065, 426] width 54 height 16
select select "1"
click at [1065, 423] on span "Next Day" at bounding box center [1065, 426] width 54 height 16
click at [1048, 418] on span "Next Day" at bounding box center [1065, 426] width 54 height 16
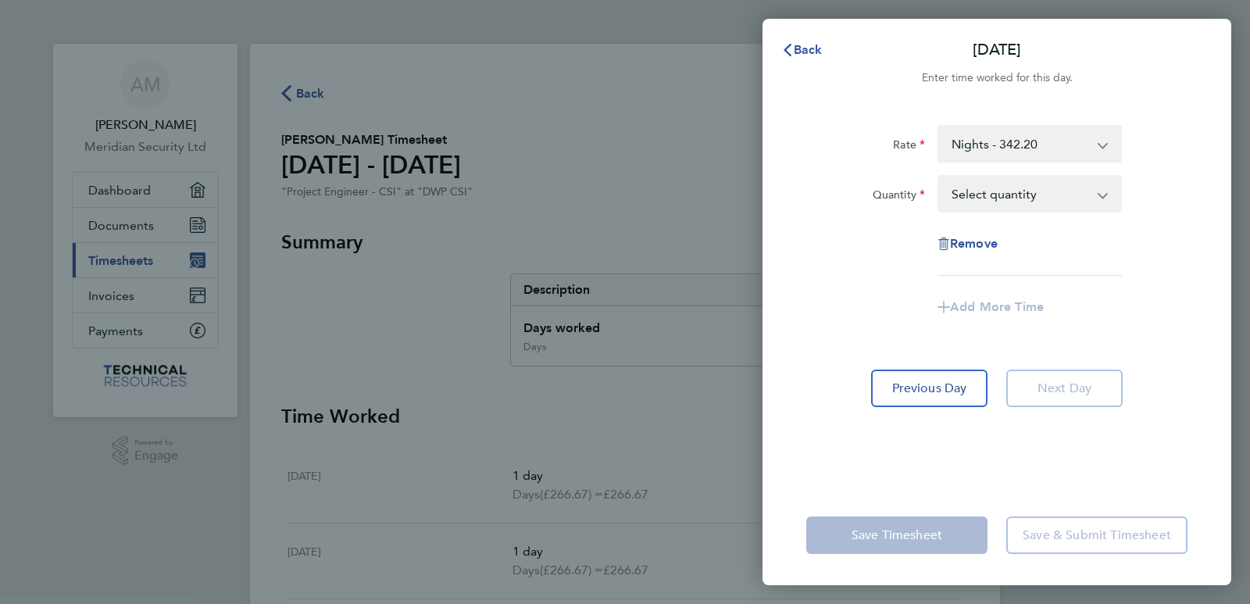
click at [1048, 418] on div "Rate Nights - 342.20 Days - 266.67 Basic Hourly Rate - 33.33 Hourly Night Rate …" at bounding box center [997, 295] width 469 height 379
click at [937, 399] on button "Previous Day" at bounding box center [929, 389] width 116 height 38
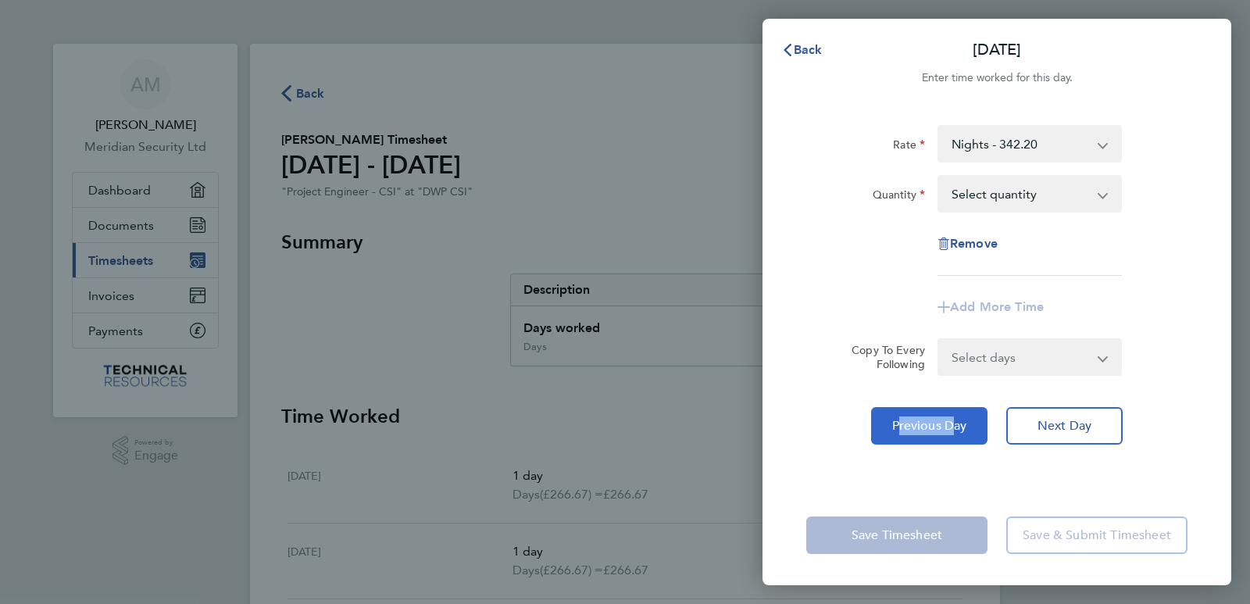
click at [937, 399] on div "Rate Nights - 342.20 Days - 266.67 Basic Hourly Rate - 33.33 Hourly Night Rate …" at bounding box center [997, 295] width 469 height 379
click at [798, 49] on span "Back" at bounding box center [808, 49] width 29 height 15
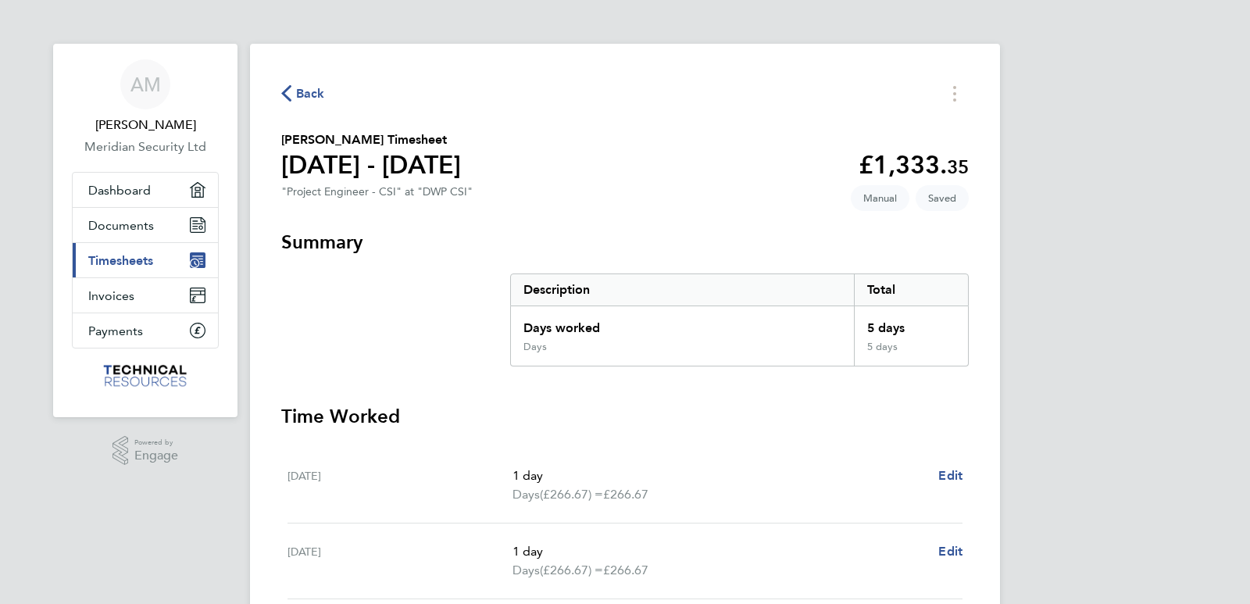
scroll to position [474, 0]
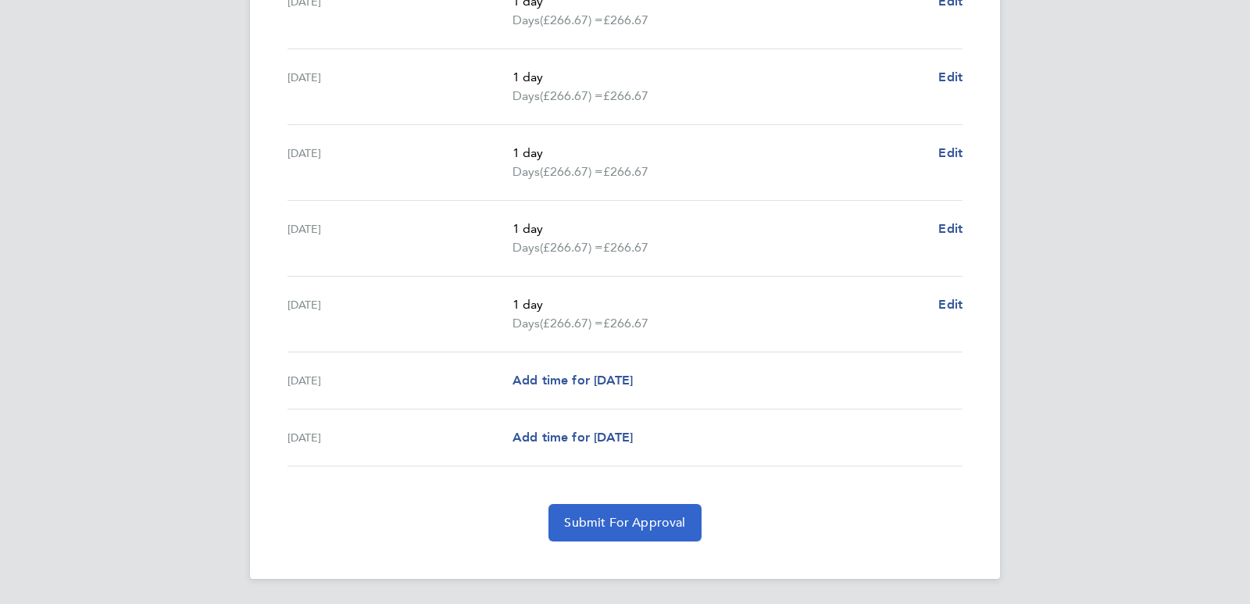
click at [596, 520] on span "Submit For Approval" at bounding box center [624, 523] width 121 height 16
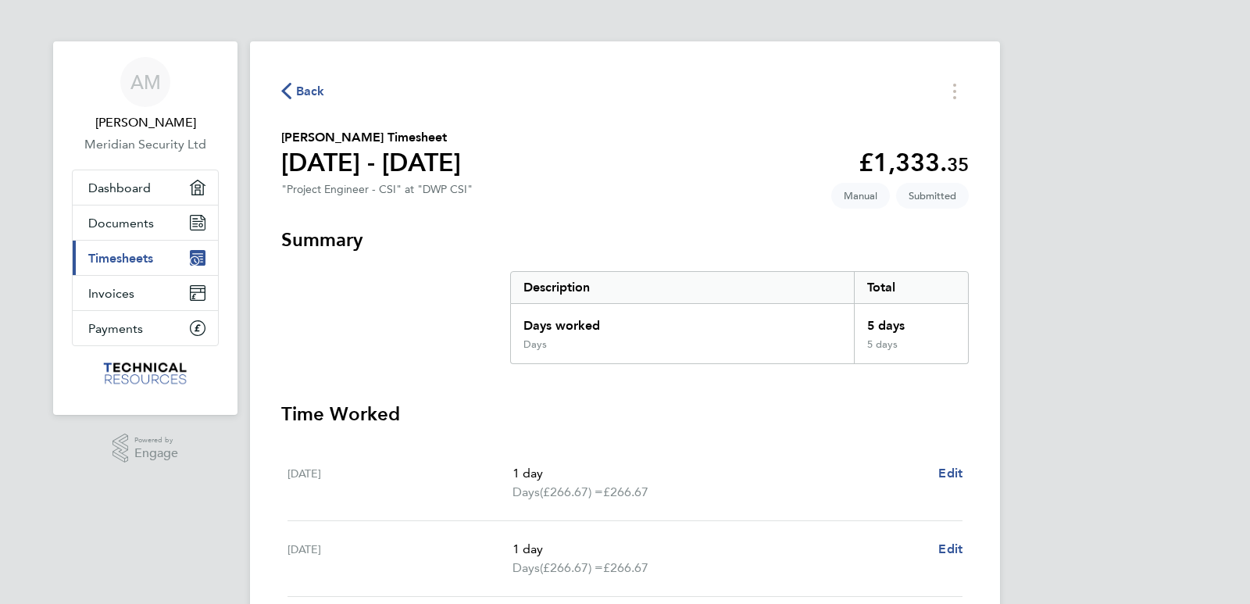
scroll to position [0, 0]
